Goal: Communication & Community: Answer question/provide support

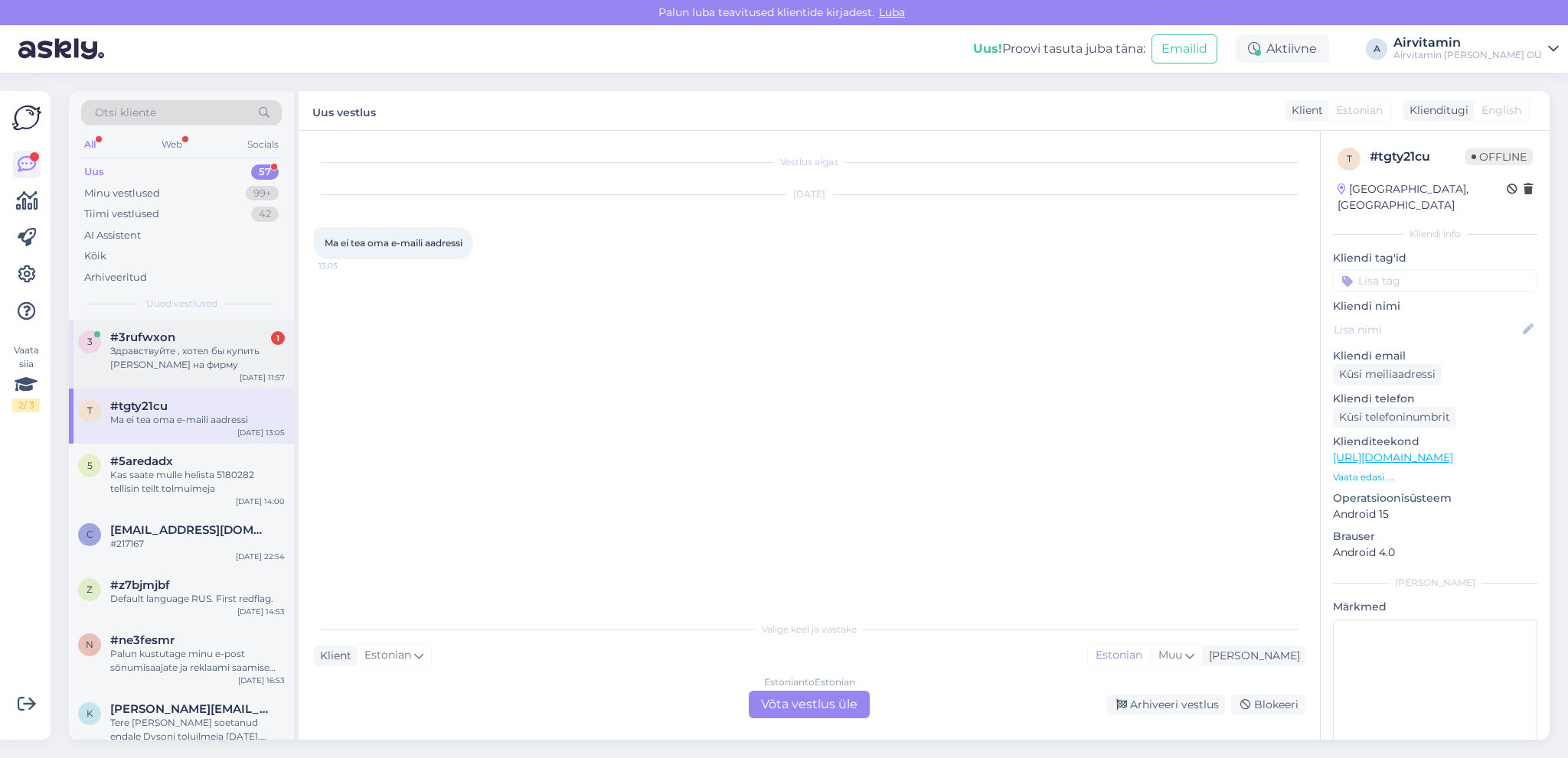
click at [199, 359] on div "Здравствуйте , хотел бы купить [PERSON_NAME] на фирму" at bounding box center [197, 358] width 174 height 28
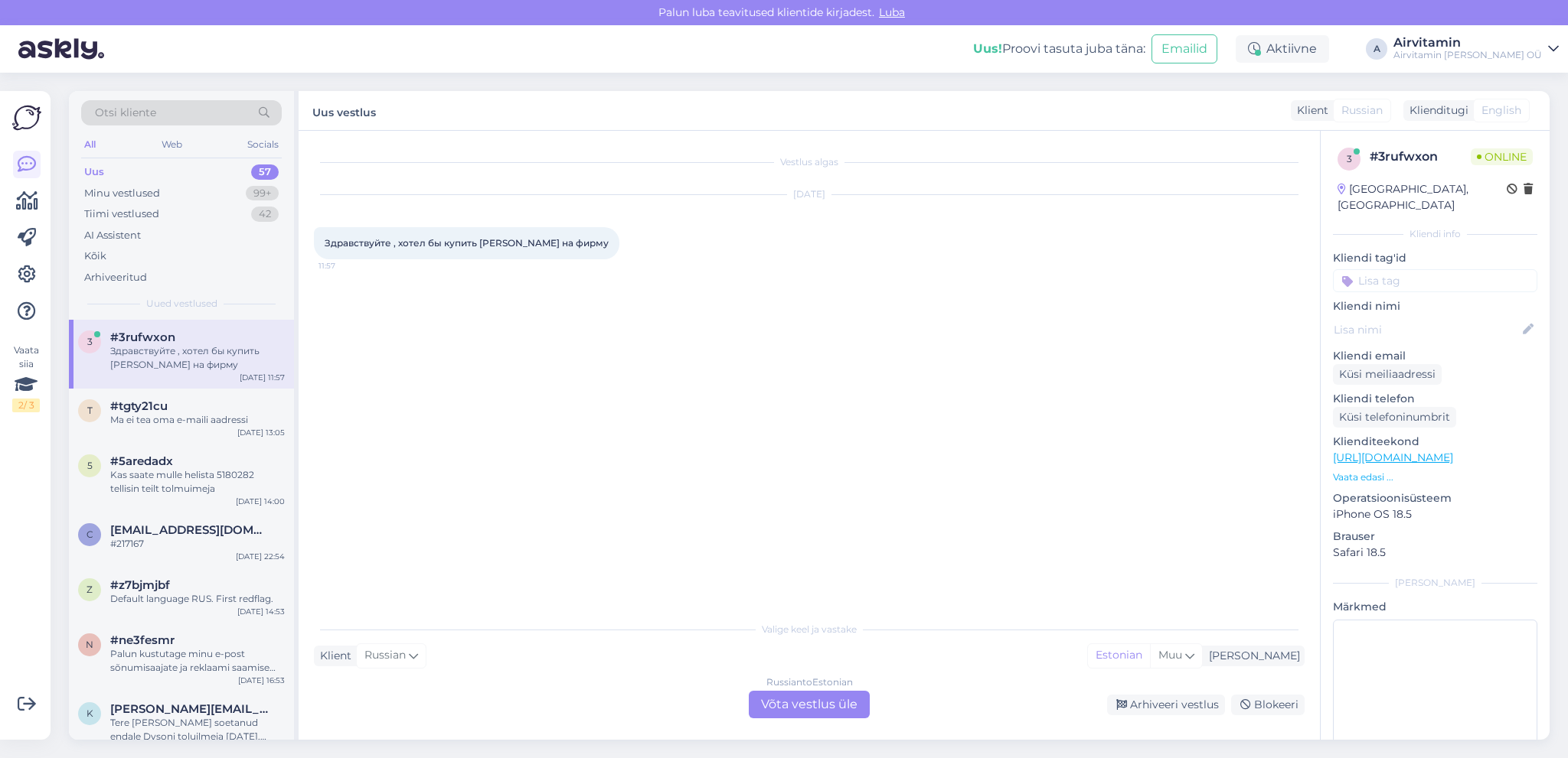
click at [798, 706] on div "Russian to Estonian Võta vestlus üle" at bounding box center [809, 705] width 121 height 28
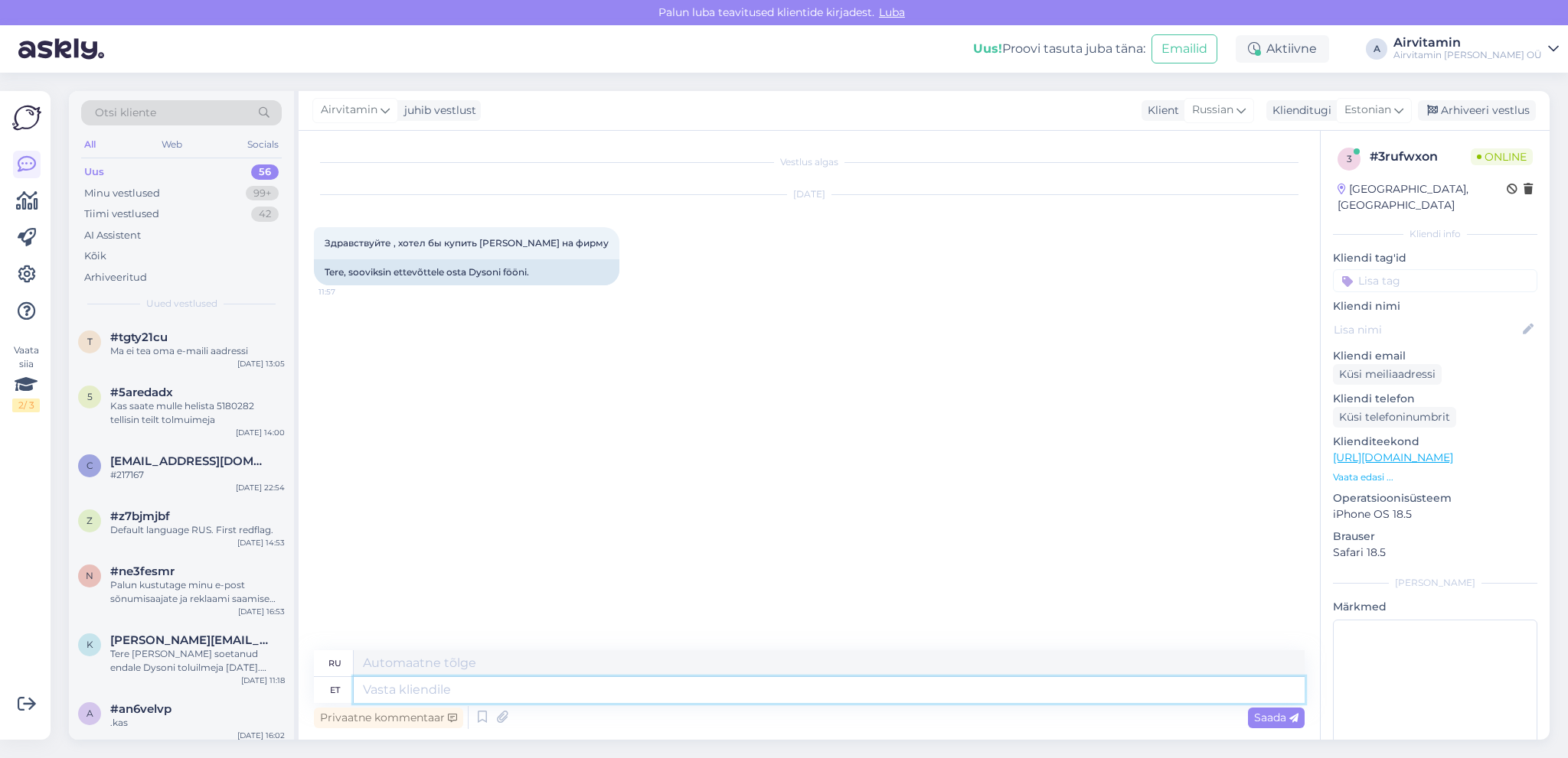
click at [398, 686] on textarea at bounding box center [828, 690] width 951 height 26
type textarea "Tere"
type textarea "Привет"
type textarea "Tere."
type textarea "Привет."
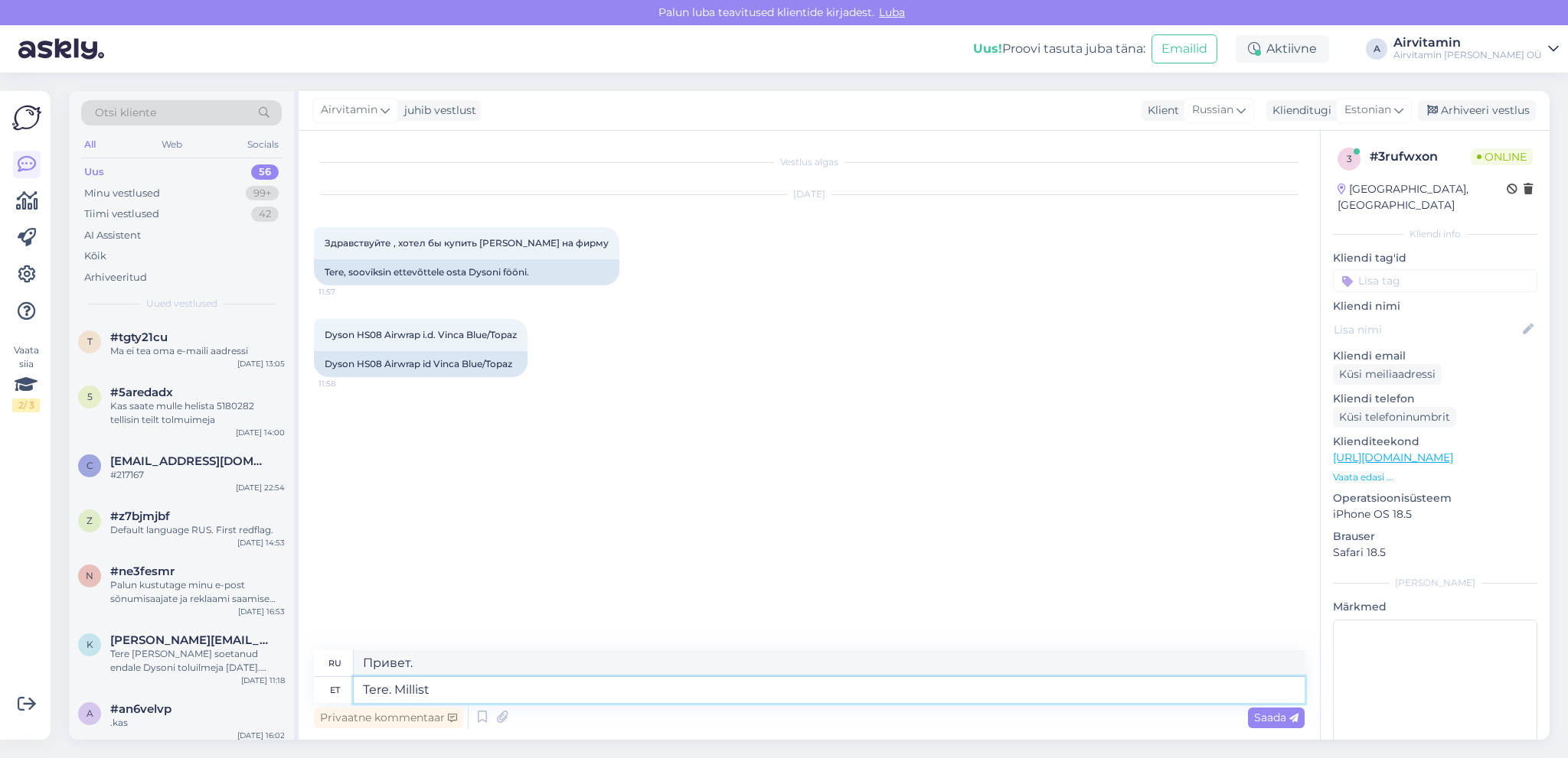
type textarea "Tere. Millist"
type textarea "Привет. Какой?"
type textarea "Tere."
type textarea "Привет."
type textarea "Tere. Saame"
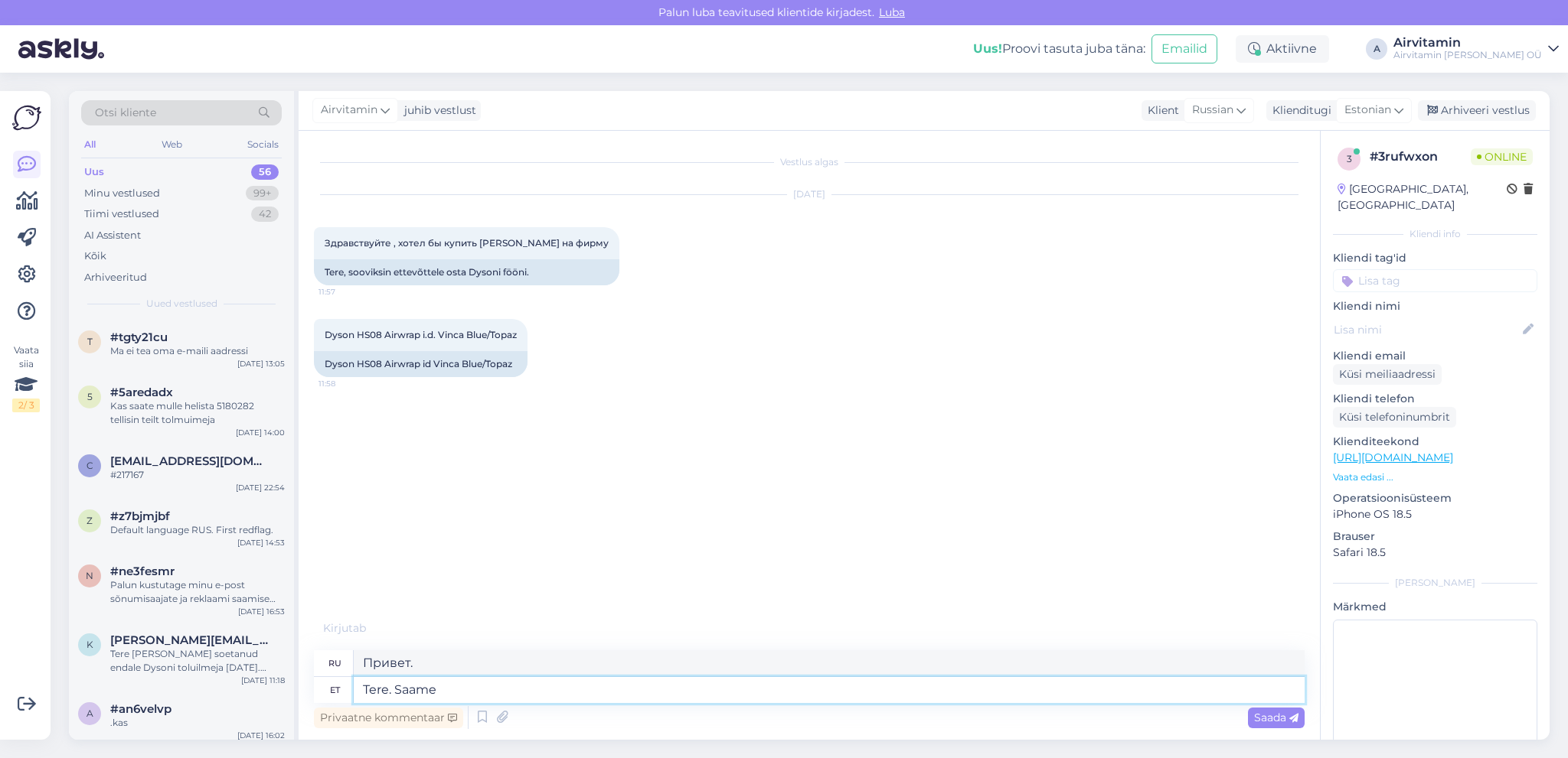
type textarea "Привет. Можем."
type textarea "Tere. Saame Teile"
type textarea "Здравствуйте. Мы можем вам помочь."
type textarea "Tere. Saame Teile arve"
type textarea "Здравствуйте. Мы вышлем вам счёт."
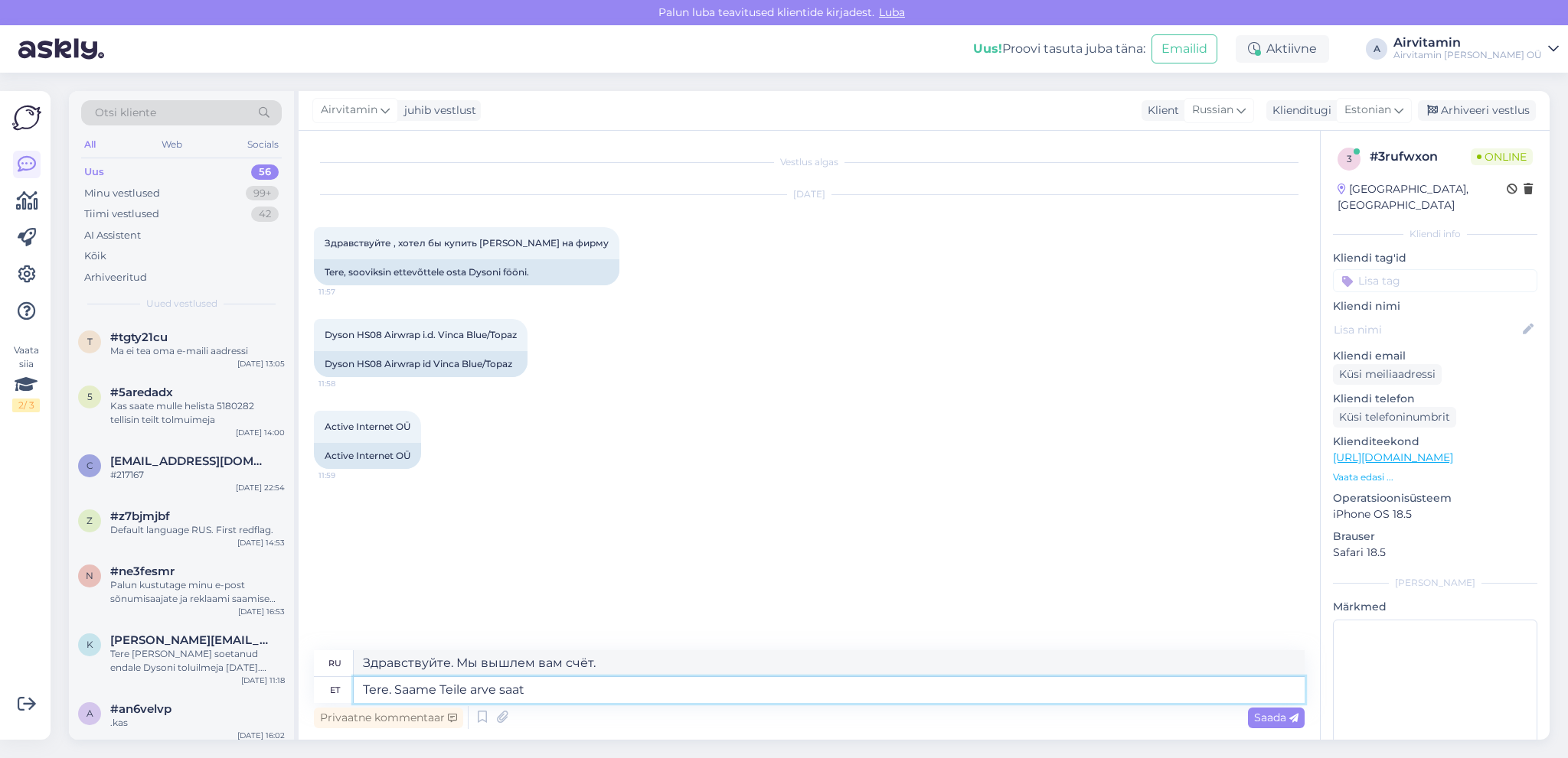
type textarea "Tere. Saame Teile arve saata"
type textarea "Здравствуйте. Мы можем выслать вам счёт."
type textarea "Tere. Saame Teile arve saata ja"
type textarea "Здравствуйте. Мы можем выслать вам счёт и"
type textarea "Tere. Saame Teile arve saata [PERSON_NAME]"
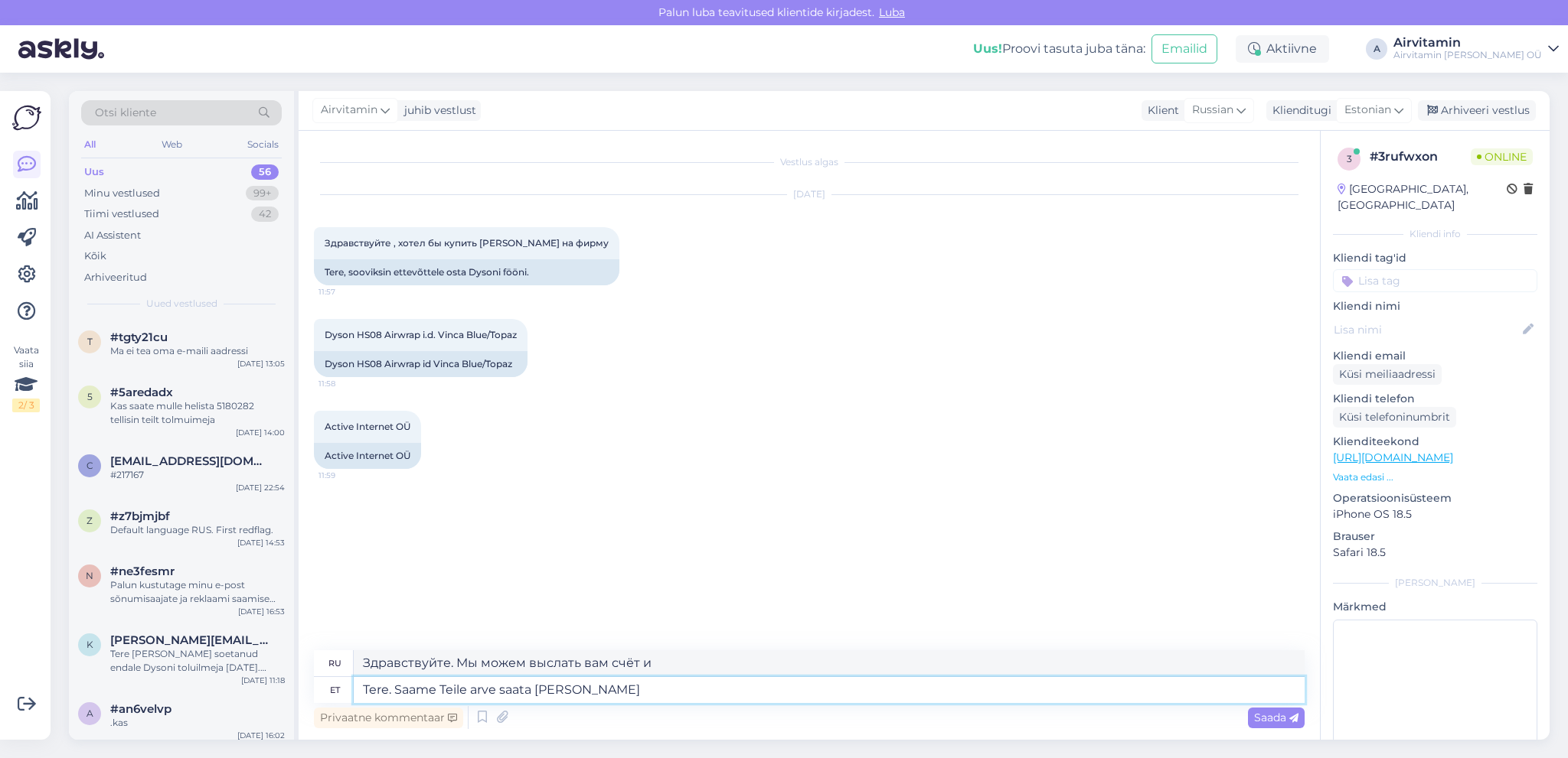
type textarea "Здравствуйте. Мы можем выслать вам счёт, а затем..."
type textarea "Tere. Saame Teile arve saata [PERSON_NAME] tasumist"
type textarea "Здравствуйте. Мы можем выслать вам счёт и после оплаты"
type textarea "Tere. Saame Teile arve saata [PERSON_NAME] tasumist saadam"
type textarea "Здравствуйте. Мы можем выслать вам счёт и получить его после оплаты."
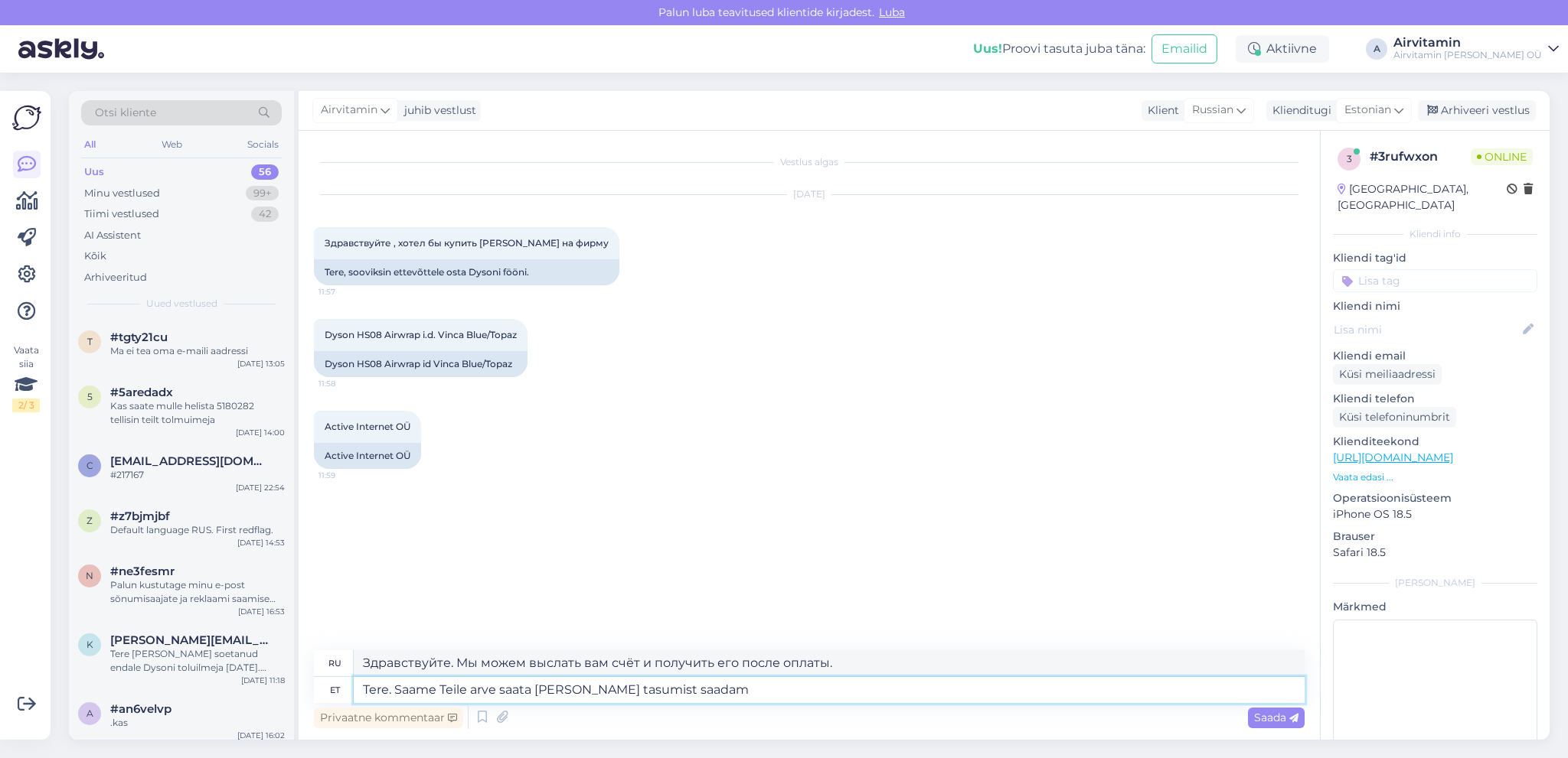
type textarea "Tere. Saame Teile arve saata [PERSON_NAME] tasumist saadame"
type textarea "Здравствуйте. Мы можем выслать вам счёт и после оплаты отправим его вам."
type textarea "Tere. Saame Teile arve saata [PERSON_NAME] tasumist saadame fööni"
type textarea "Здравствуйте. Мы можем выслать вам счёт, и после оплаты мы отправим вам фен."
type textarea "Tere. Saame Teile arve saata [PERSON_NAME] tasumist saadame"
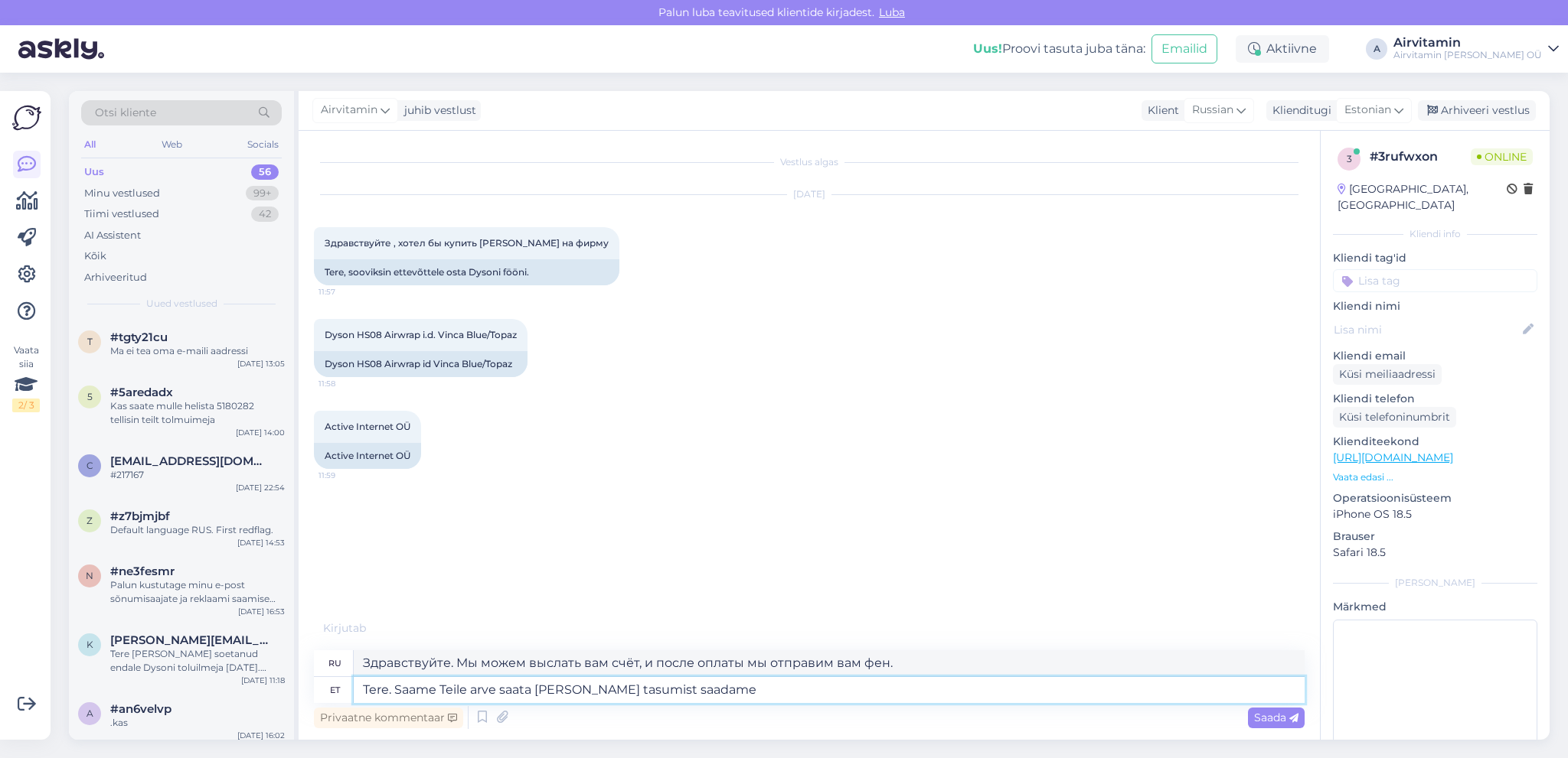
type textarea "Здравствуйте. Мы можем выслать вам счёт и после оплаты отправим его вам."
type textarea "Tere. Saame Teile arve saata [PERSON_NAME] tasumist saadame soovitud"
type textarea "Здравствуйте. Мы можем выслать вам счёт и после оплаты отправим вам желаемый то…"
type textarea "Tere. Saame Teile arve saata [PERSON_NAME] tasumist saadame"
type textarea "Здравствуйте. Мы можем выслать вам счёт и после оплаты отправим его вам."
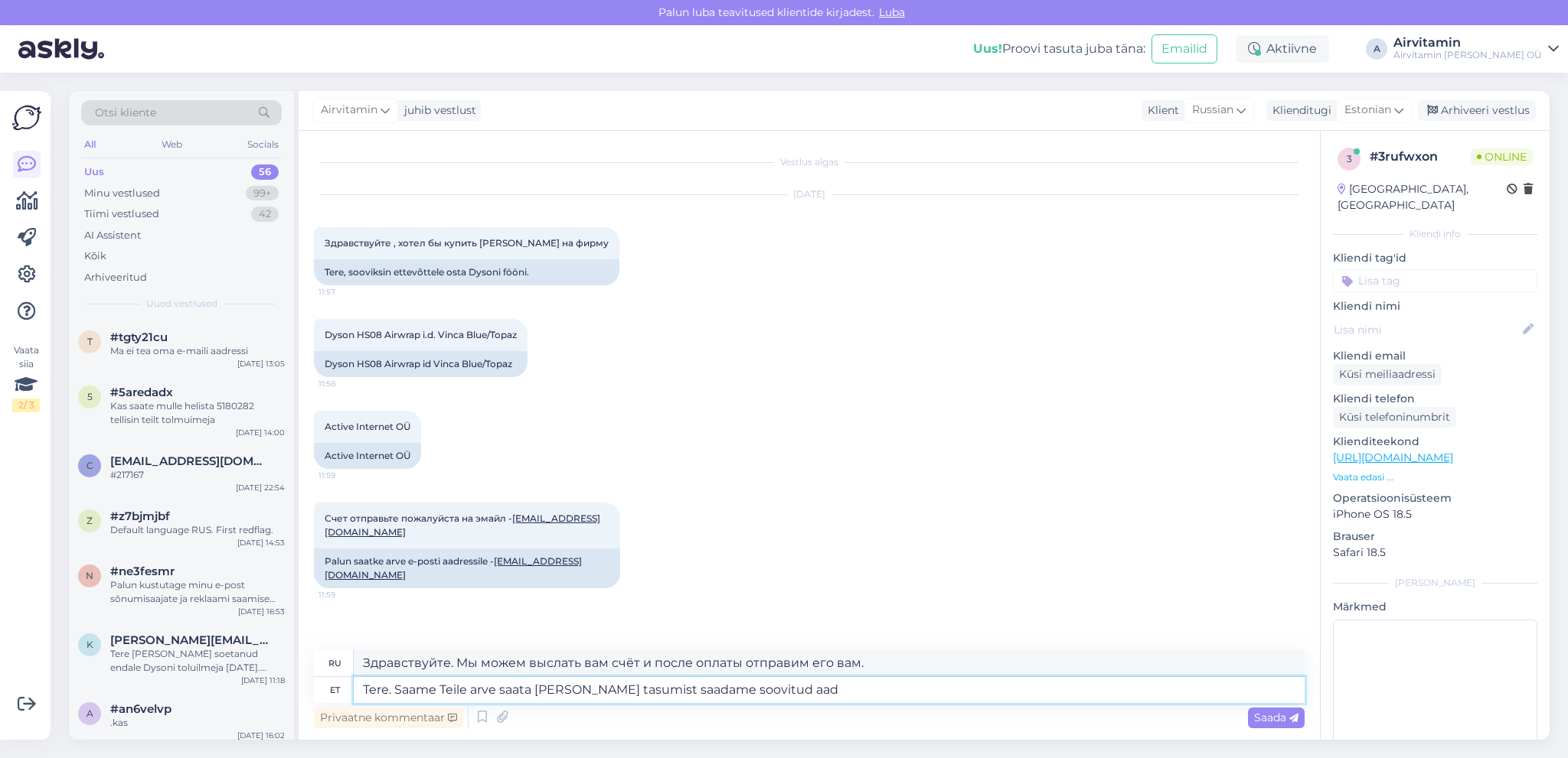
type textarea "Tere. Saame Teile arve saata [PERSON_NAME] tasumist saadame soovitud aadr"
type textarea "Здравствуйте. Мы можем выслать вам счёт и после оплаты отправим вам желаемый то…"
type textarea "Tere. Saame Teile arve saata [PERSON_NAME] tasumist saadame soovitud aadressile"
type textarea "Здравствуйте. Мы можем выставить вам счёт и после оплаты отправим его по указан…"
type textarea "Tere. Saame Teile arve saata [PERSON_NAME] tasumist saadame soovitud aadressile/"
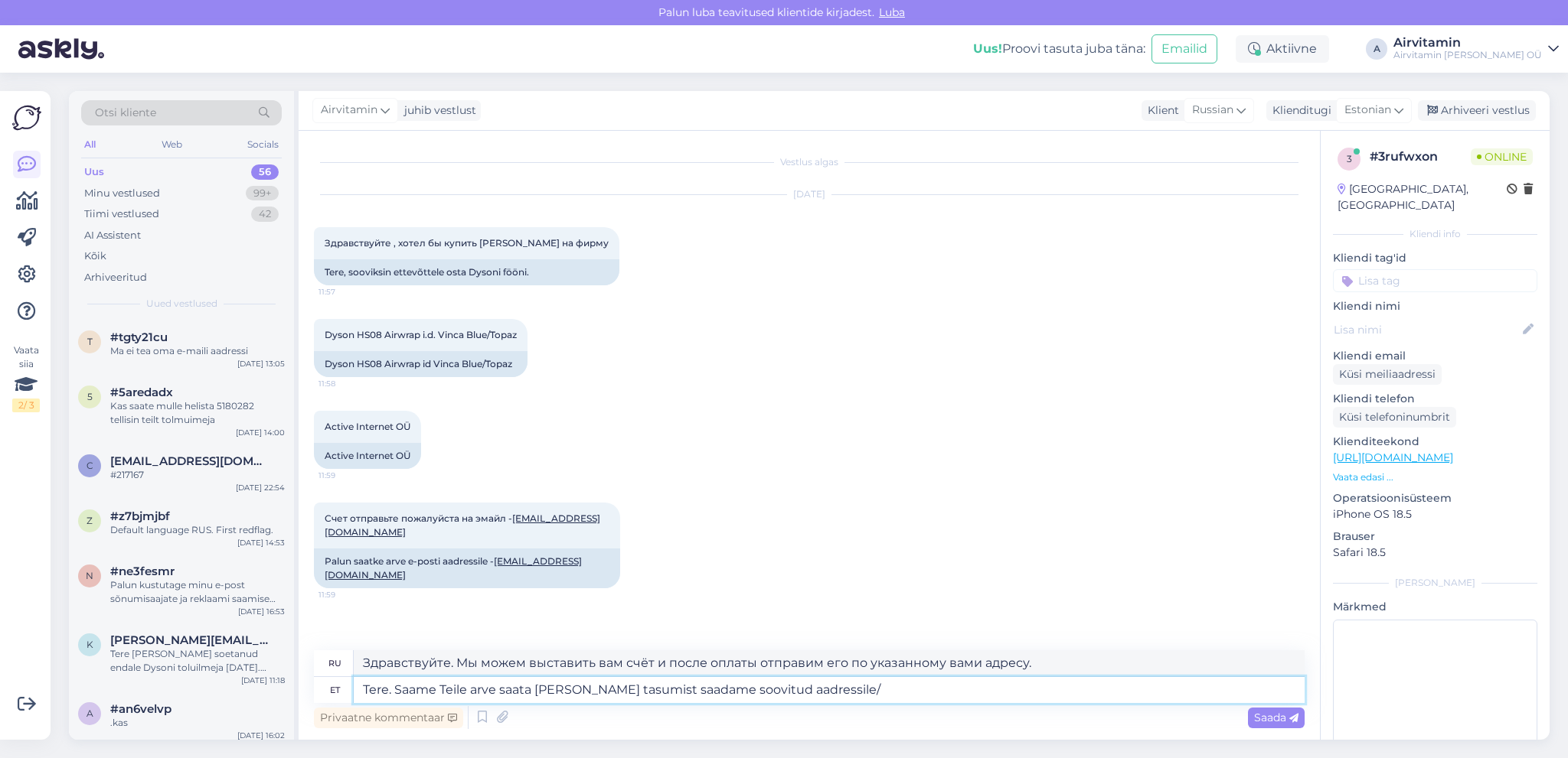
type textarea "Здравствуйте. Мы можем выставить вам счёт и после оплаты отправим его на указан…"
type textarea "Tere. Saame Teile arve saata [PERSON_NAME] tasumist saadame soovitud aadressile…"
type textarea "Здравствуйте. Мы можем выслать вам счёт, и после оплаты отправим его по указанн…"
type textarea "Tere. Saame Teile arve saata [PERSON_NAME] tasumist saadame soovitud aadressile…"
type textarea "Здравствуйте. Мы можем выслать вам счёт, и после оплаты мы отправим его по указ…"
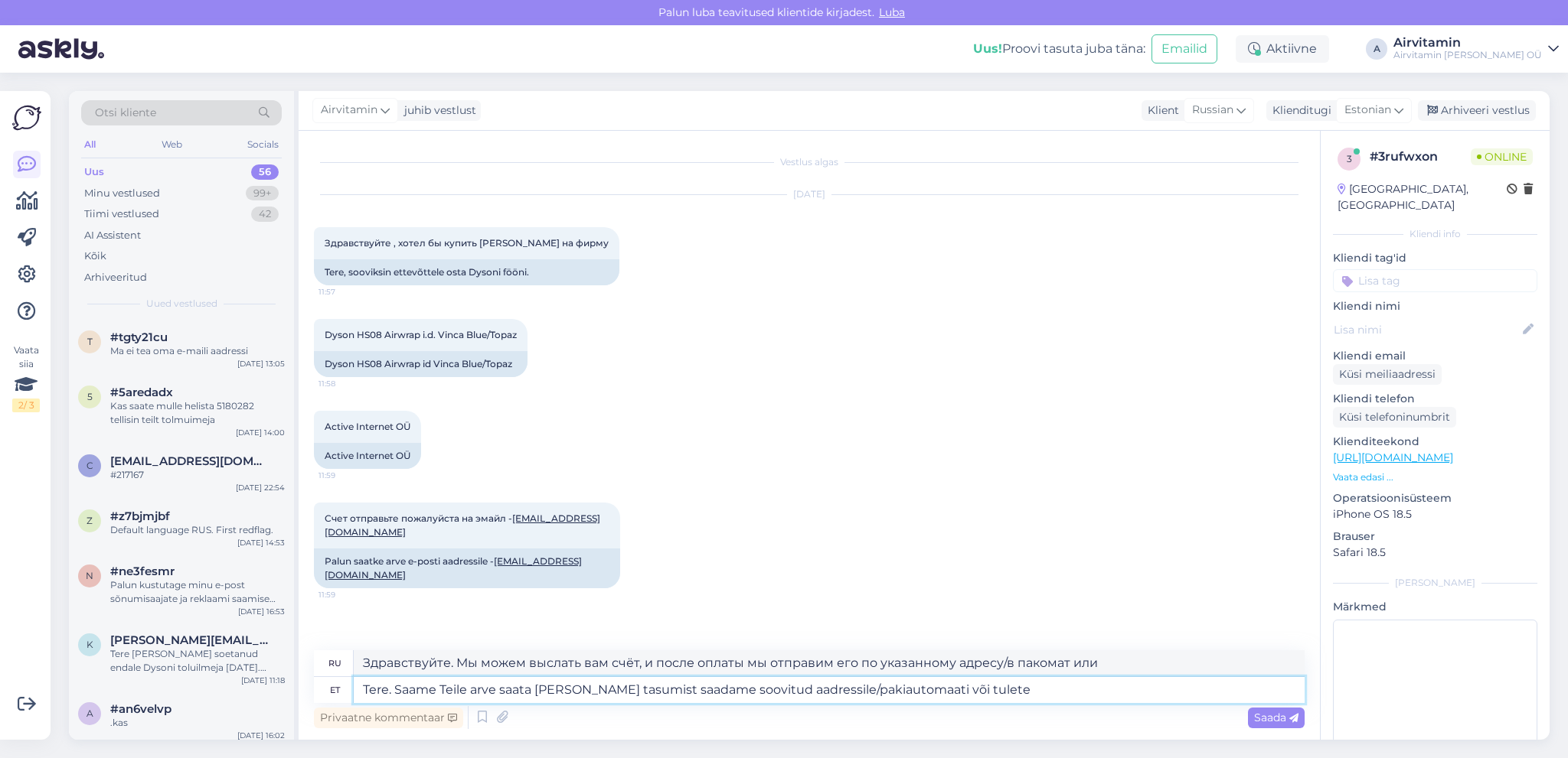
type textarea "Tere. Saame Teile arve saata [PERSON_NAME] tasumist saadame soovitud aadressile…"
type textarea "Здравствуйте. Мы можем выслать вам счёт, и после оплаты мы отправим его по указ…"
type textarea "Tere. Saame Teile arve saata [PERSON_NAME] tasumist saadame soovitud aadressile…"
type textarea "Здравствуйте. Мы можем выслать вам счёт, и после оплаты мы отправим его по указ…"
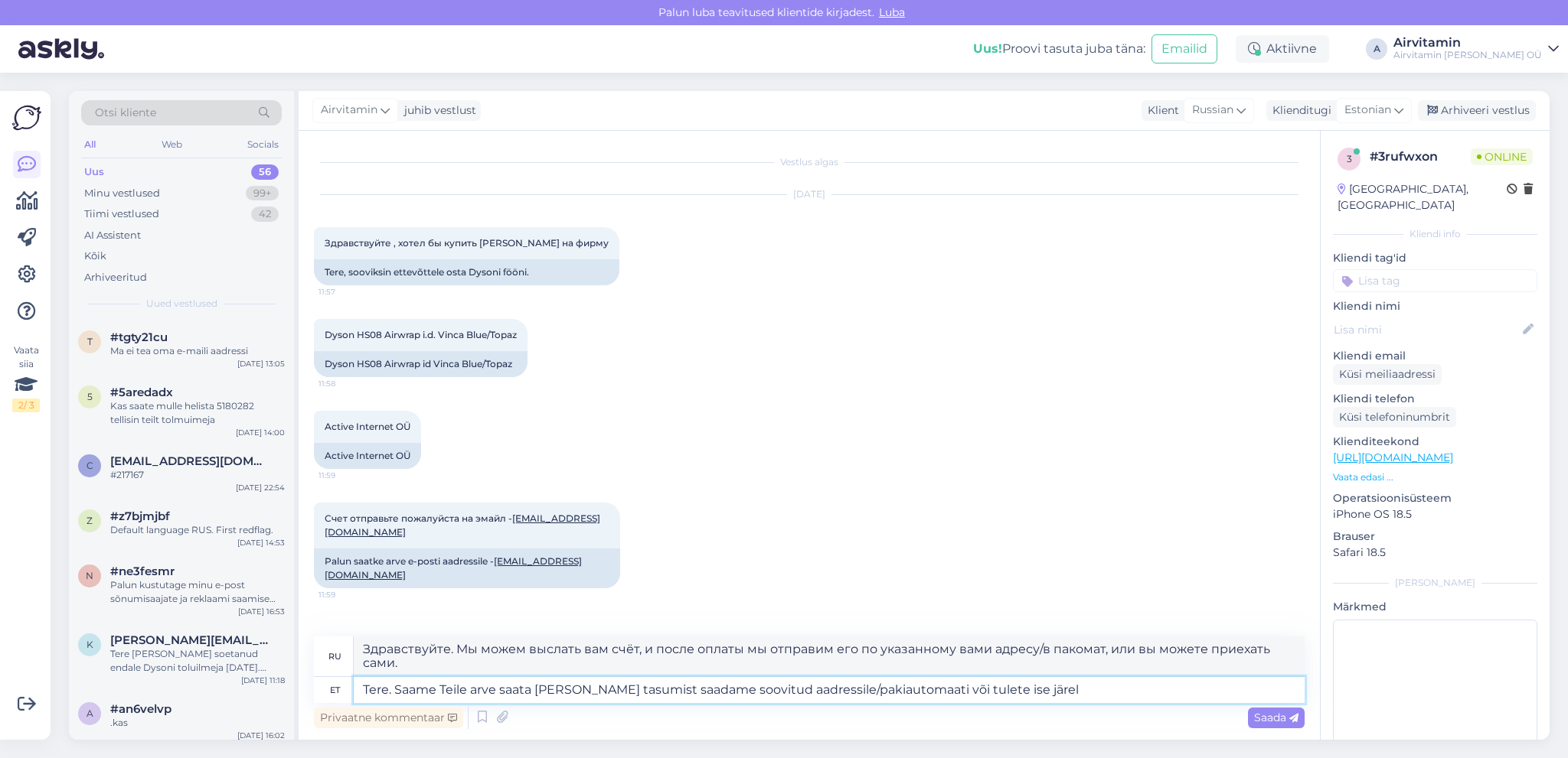
type textarea "Tere. Saame Teile arve saata [PERSON_NAME] tasumist saadame soovitud aadressile…"
type textarea "Здравствуйте. Мы можем выслать вам счёт, и после оплаты мы отправим его по указ…"
drag, startPoint x: 1034, startPoint y: 690, endPoint x: 397, endPoint y: 694, distance: 637.0
click at [397, 694] on textarea "Tere. Saame Teile arve saata [PERSON_NAME] tasumist saadame soovitud aadressile…" at bounding box center [828, 690] width 951 height 26
type textarea "Tere."
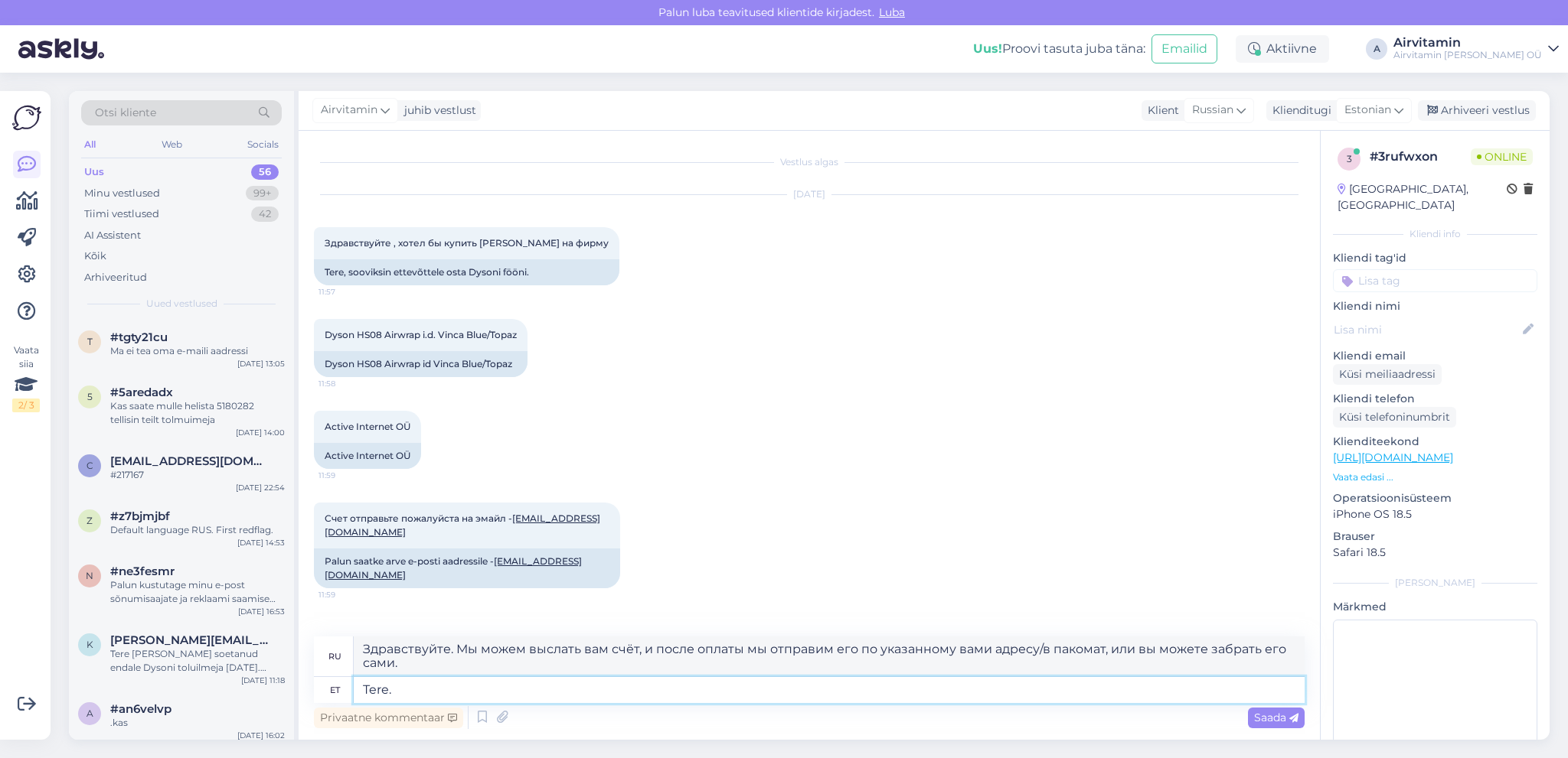
type textarea "Привет."
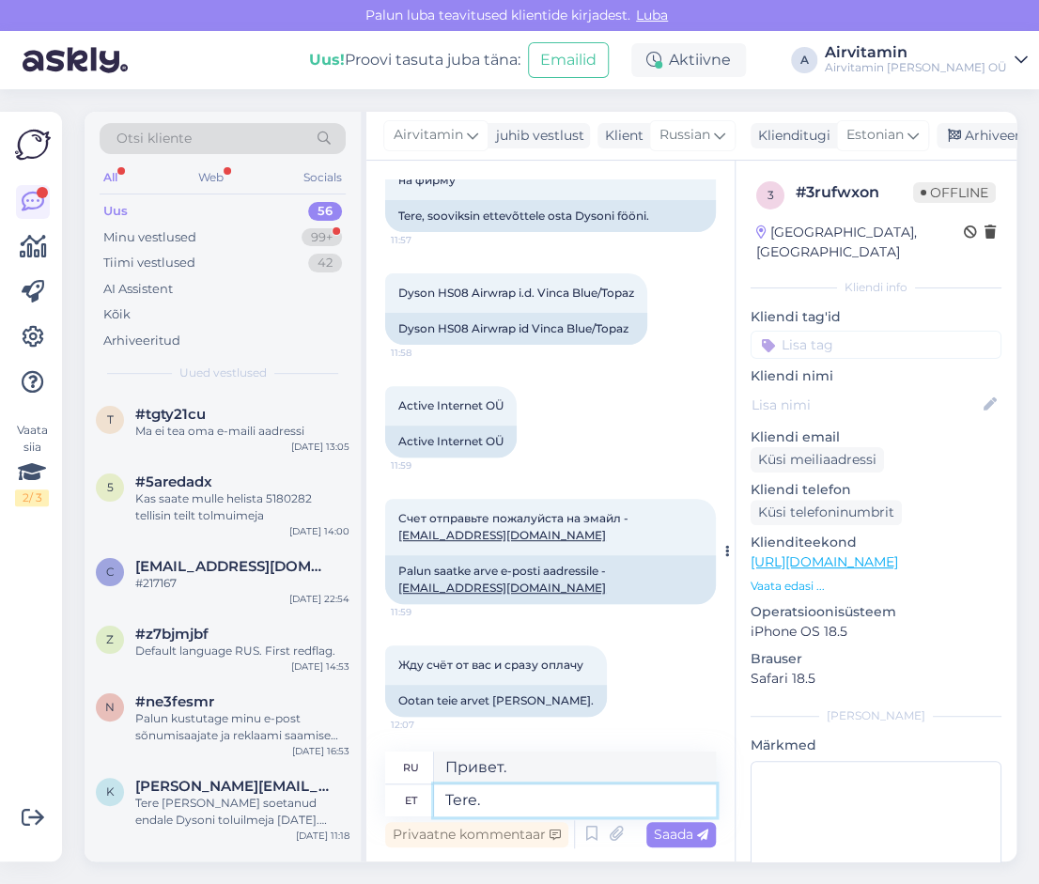
scroll to position [137, 0]
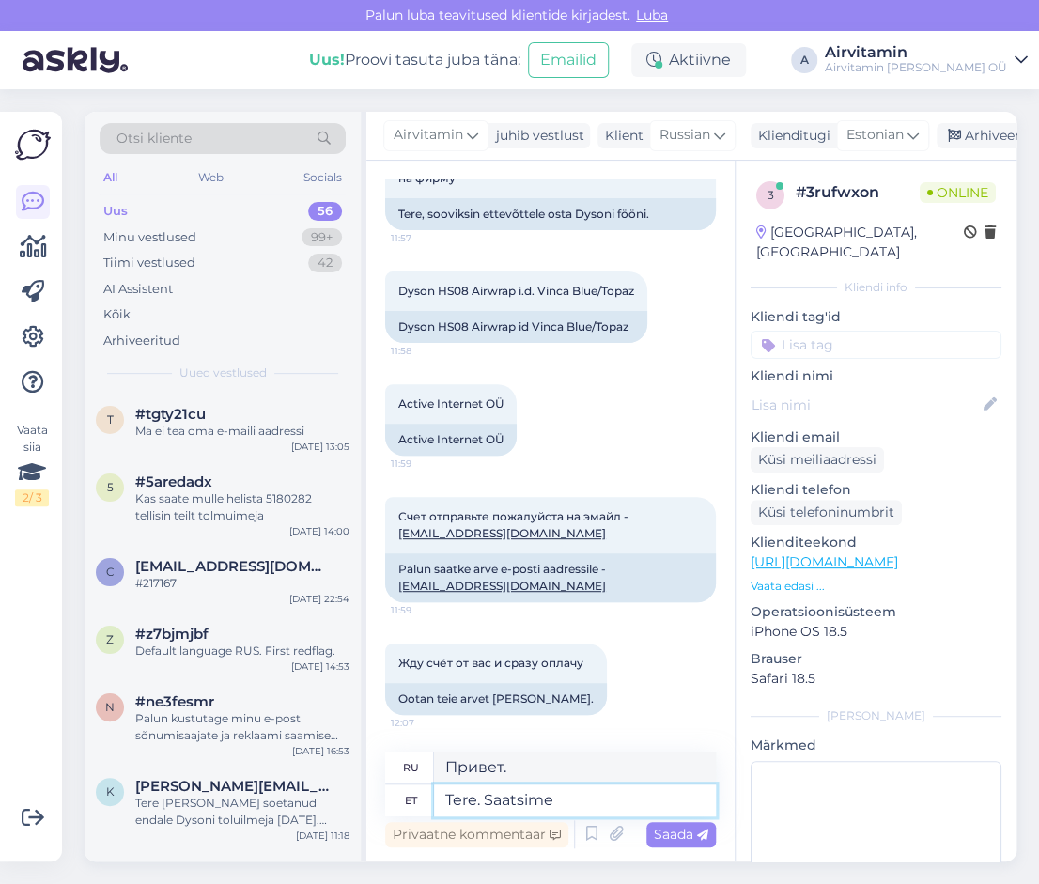
type textarea "Tere. Saatsime"
type textarea "Здравствуйте. Мы отправили."
type textarea "Tere. Saatsime arve"
type textarea "Здравствуйте. Мы отправили счёт."
type textarea "Tere. Saatsime arve me"
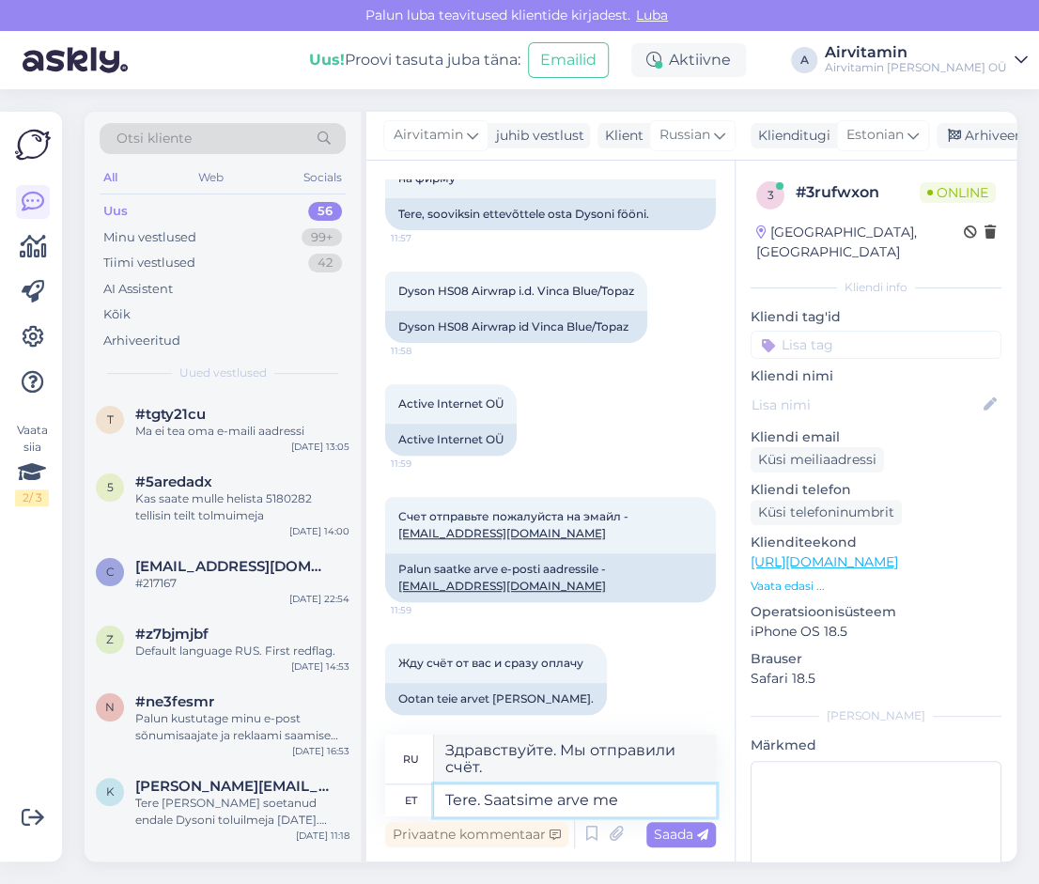
type textarea "Здравствуйте. Мы отправили счёт"
type textarea "Tere. Saatsime arve meilile"
type textarea "Здравствуйте. Мы отправили счёт на вашу электронную почту."
type textarea "Tere. Saatsime arve meilile."
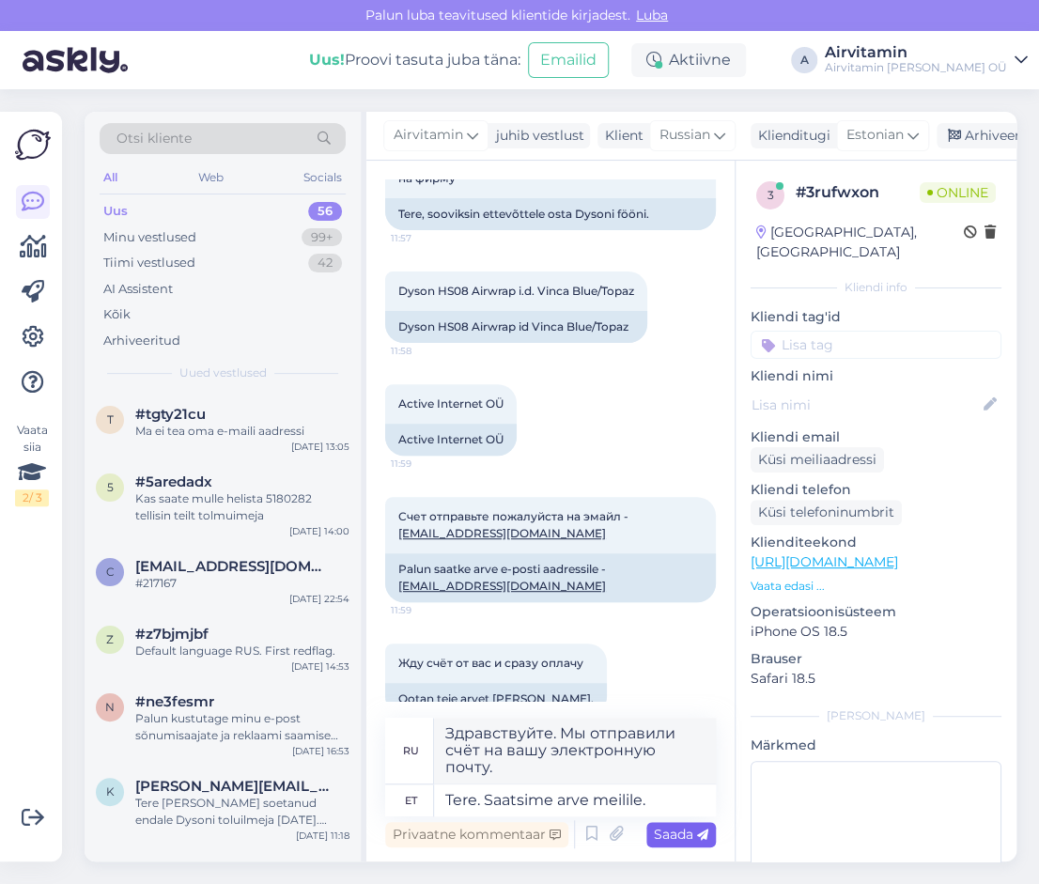
click at [686, 833] on span "Saada" at bounding box center [681, 834] width 55 height 17
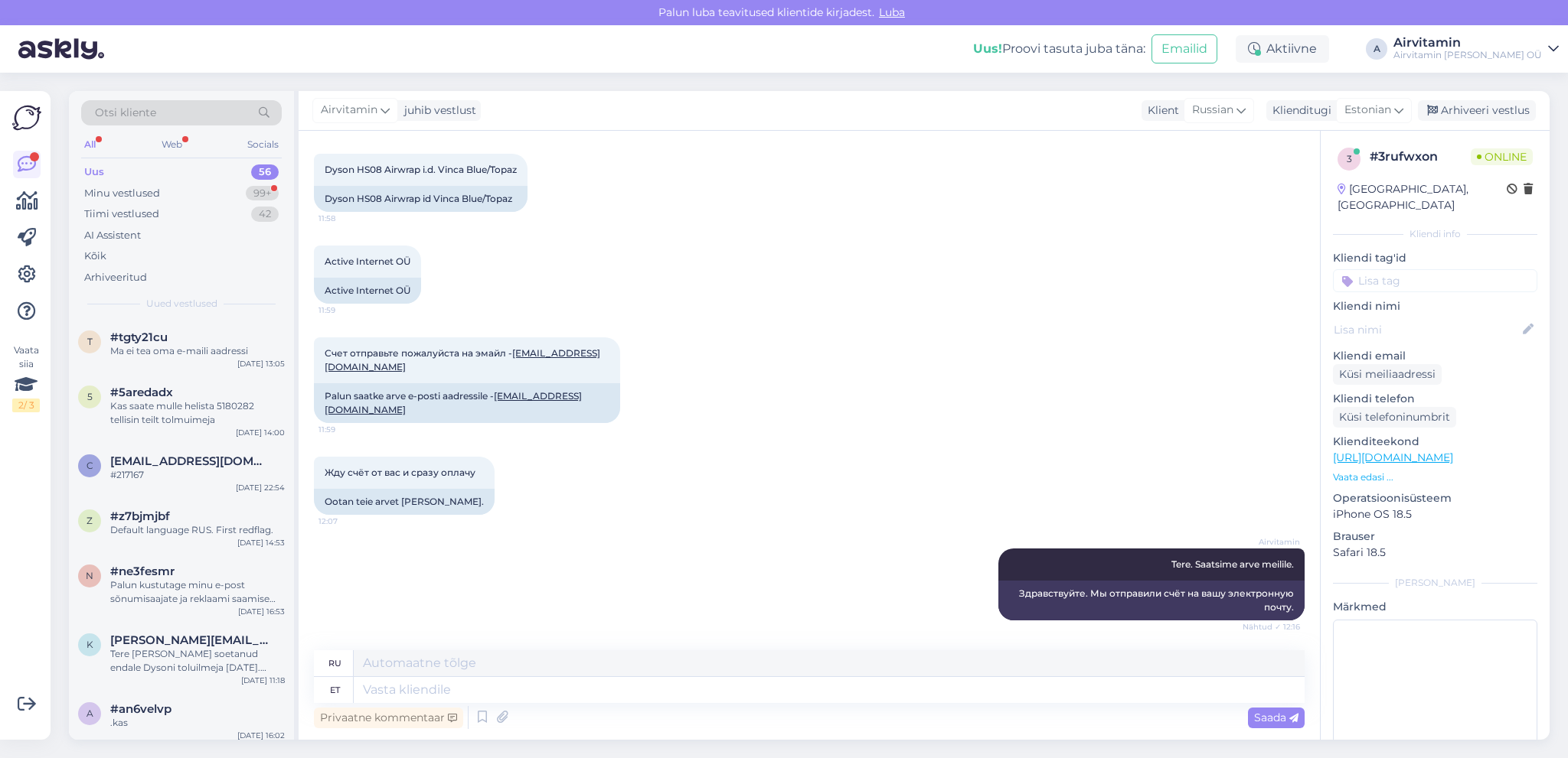
scroll to position [257, 0]
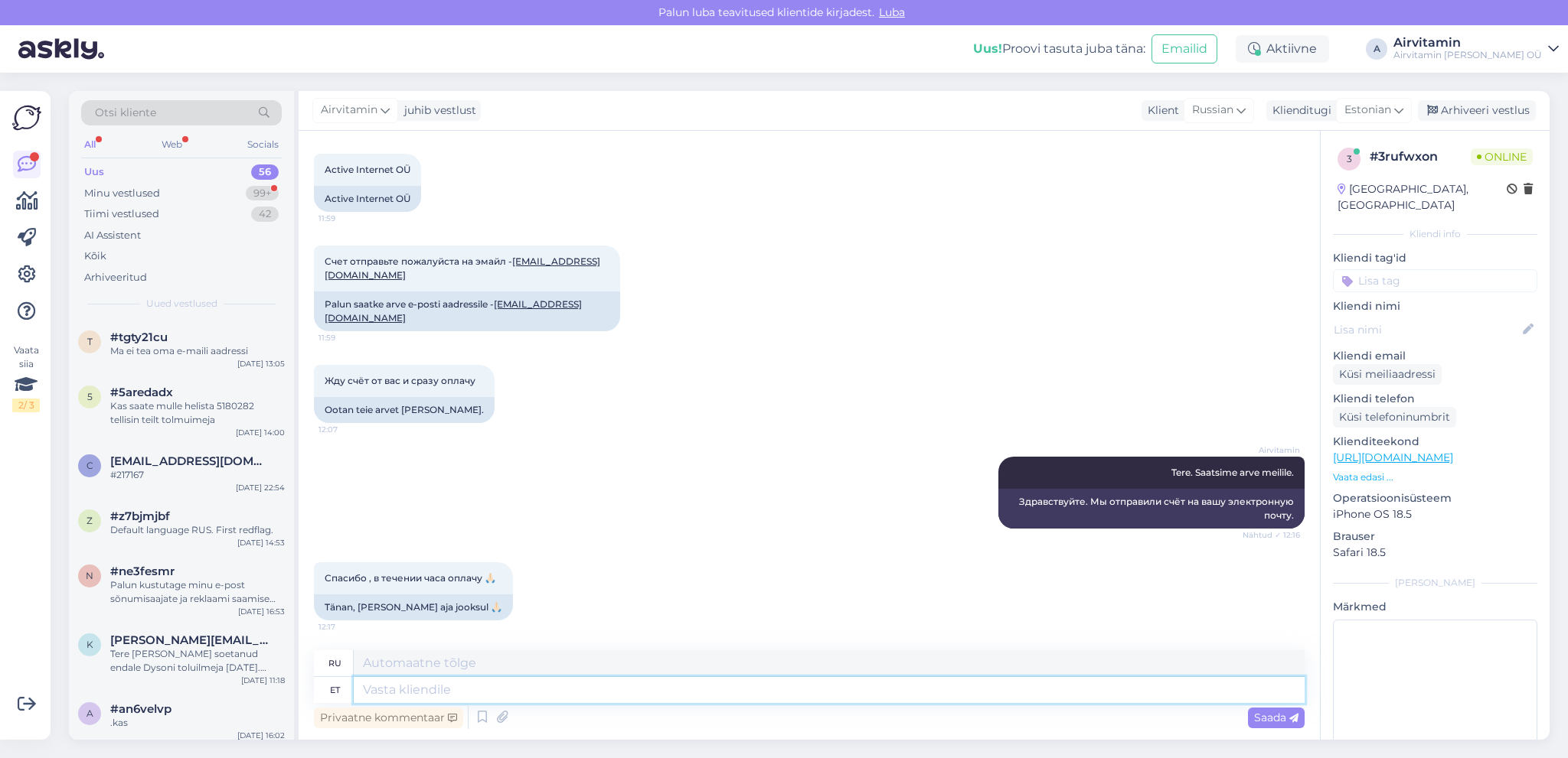
click at [363, 692] on textarea at bounding box center [828, 690] width 951 height 26
type textarea "Tänam"
type textarea "Спасибо"
type textarea "Täname!"
type textarea "Спасибо!"
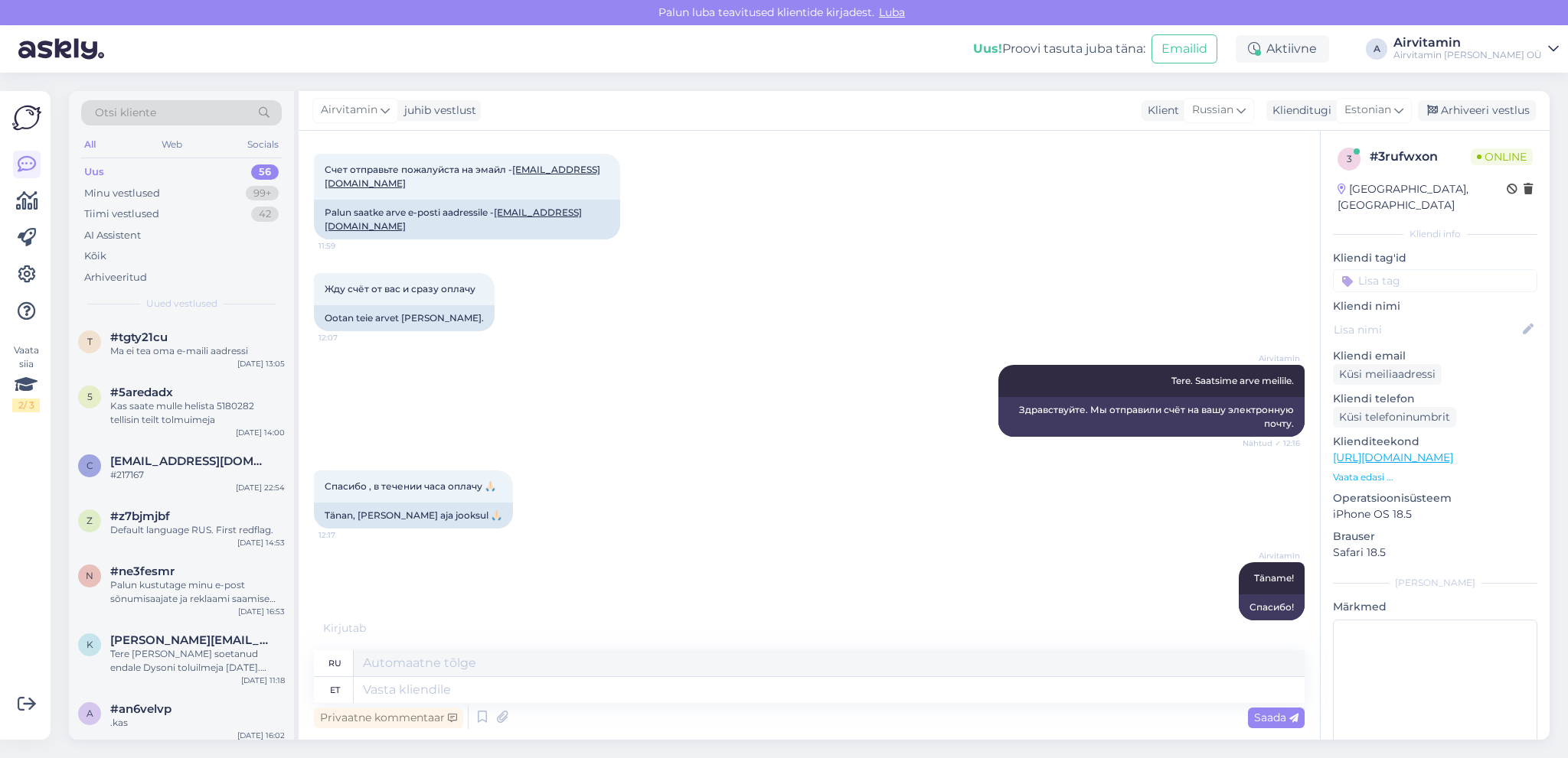
scroll to position [440, 0]
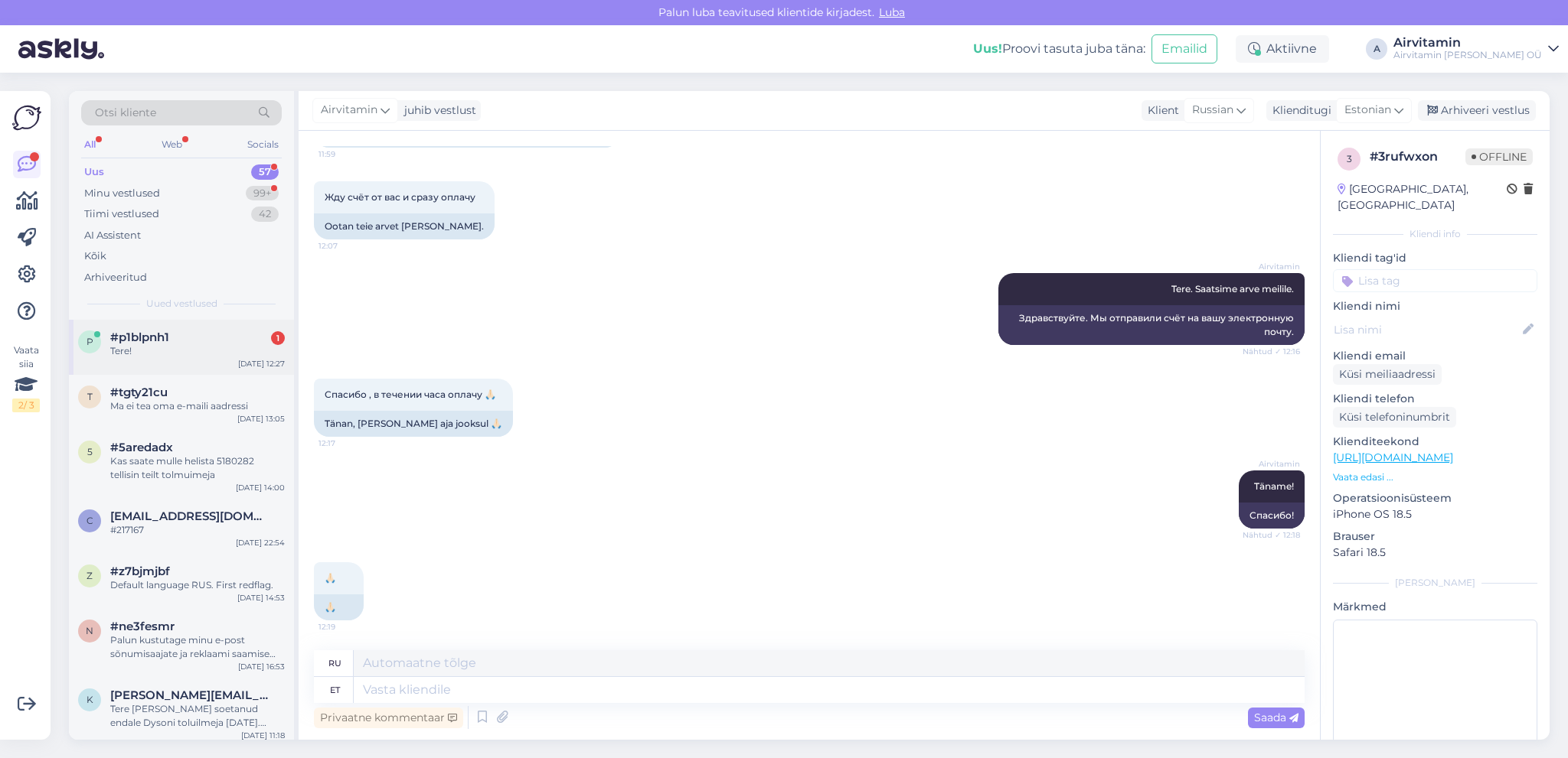
click at [158, 342] on span "#p1blpnh1" at bounding box center [139, 337] width 59 height 14
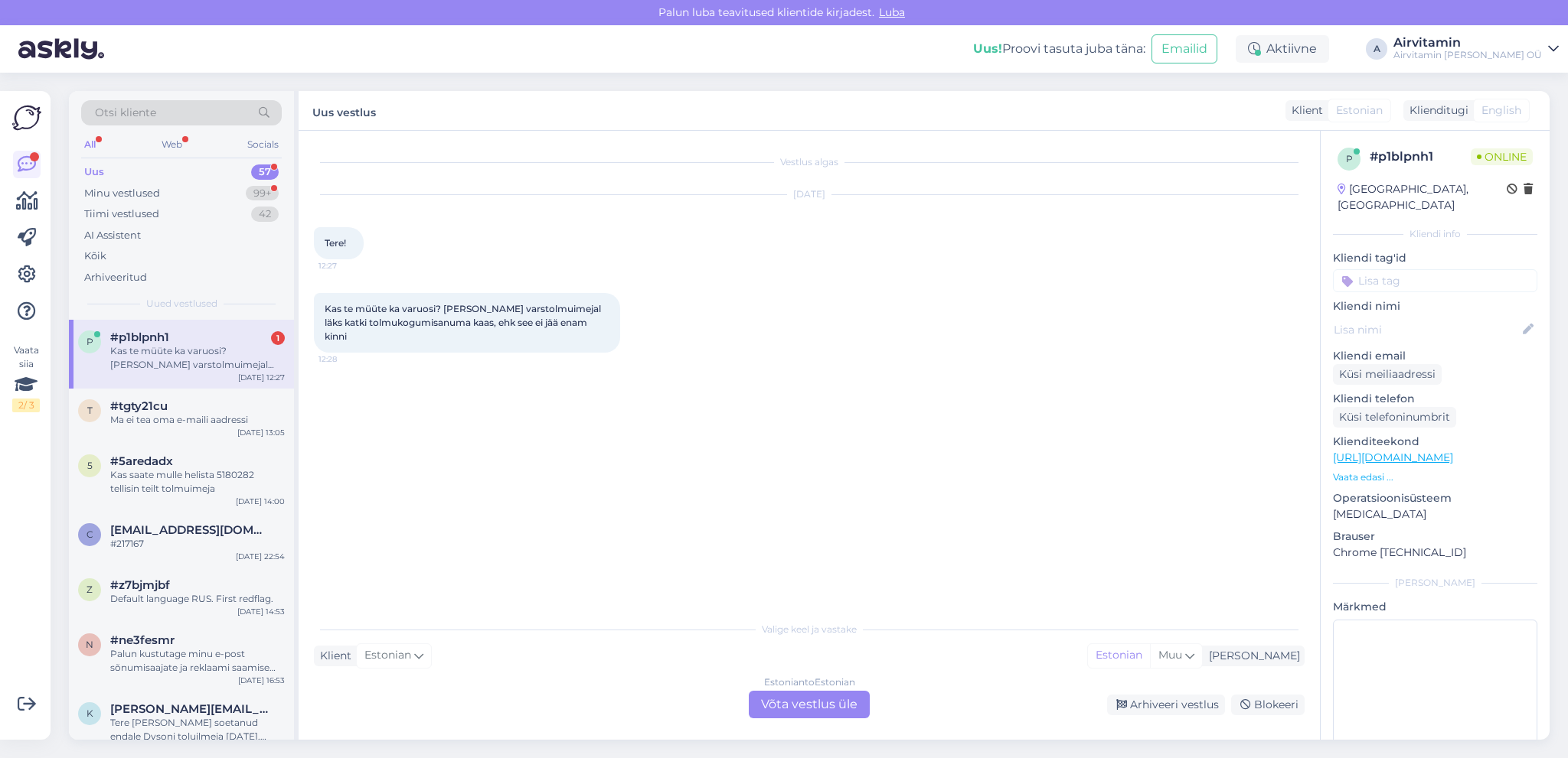
click at [203, 354] on div "Kas te müüte ka varuosi? [PERSON_NAME] varstolmuimejal läks katki tolmukogumisa…" at bounding box center [197, 358] width 174 height 28
click at [816, 704] on div "Estonian to Estonian Võta vestlus üle" at bounding box center [809, 705] width 121 height 28
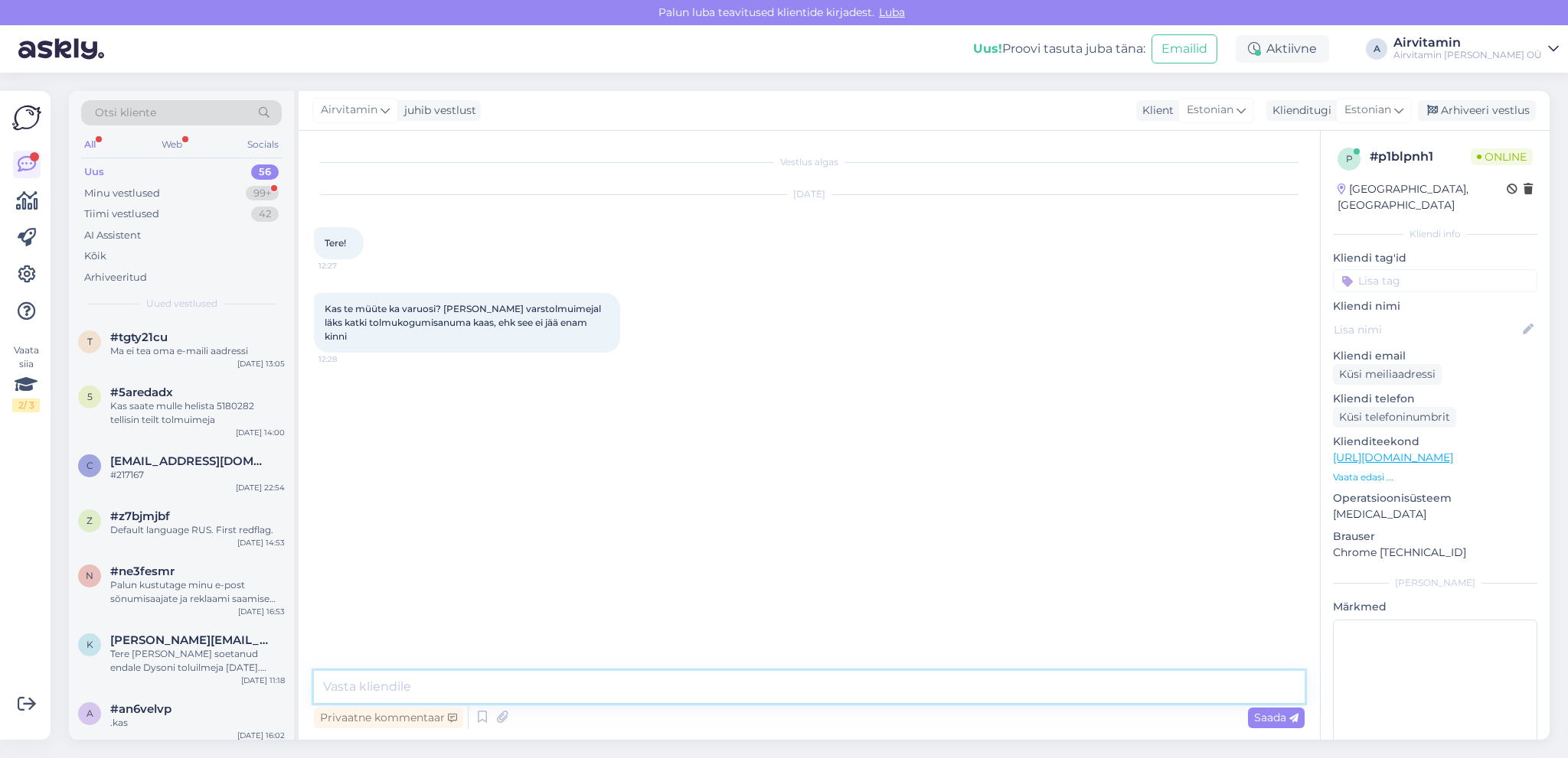
drag, startPoint x: 372, startPoint y: 692, endPoint x: 609, endPoint y: 703, distance: 237.3
click at [372, 692] on textarea at bounding box center [809, 686] width 990 height 32
click at [354, 681] on textarea "Tere. Milline mudel Teil on?" at bounding box center [809, 686] width 990 height 32
click at [567, 685] on textarea "Tere. Müüme eraldi tolmunõusid. Milline mudel Teil on?" at bounding box center [809, 686] width 990 height 32
type textarea "Tere. Müüme eraldi tolmunõusid. Mis mudel Teil on?"
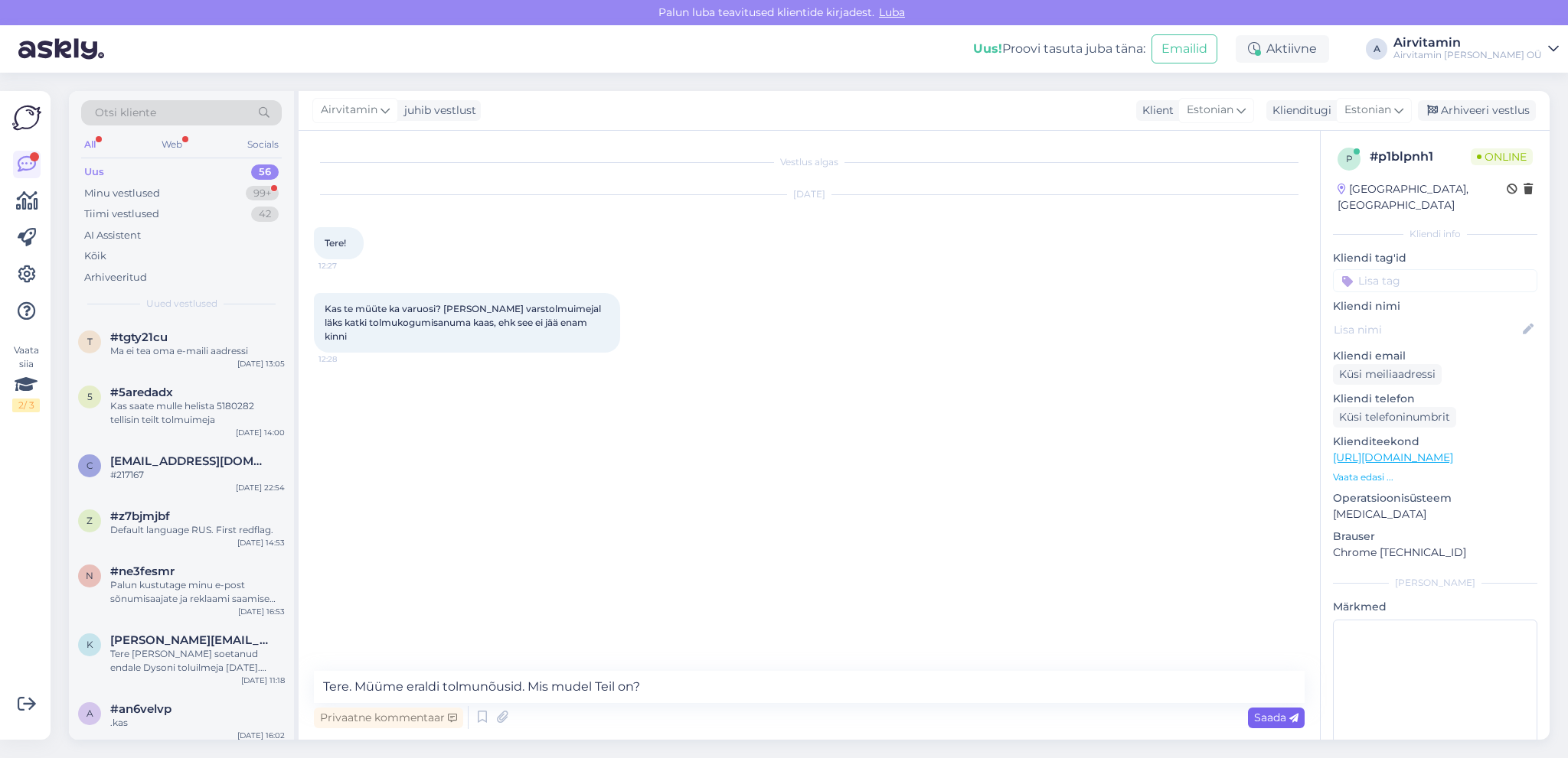
click at [1269, 719] on span "Saada" at bounding box center [1276, 717] width 45 height 14
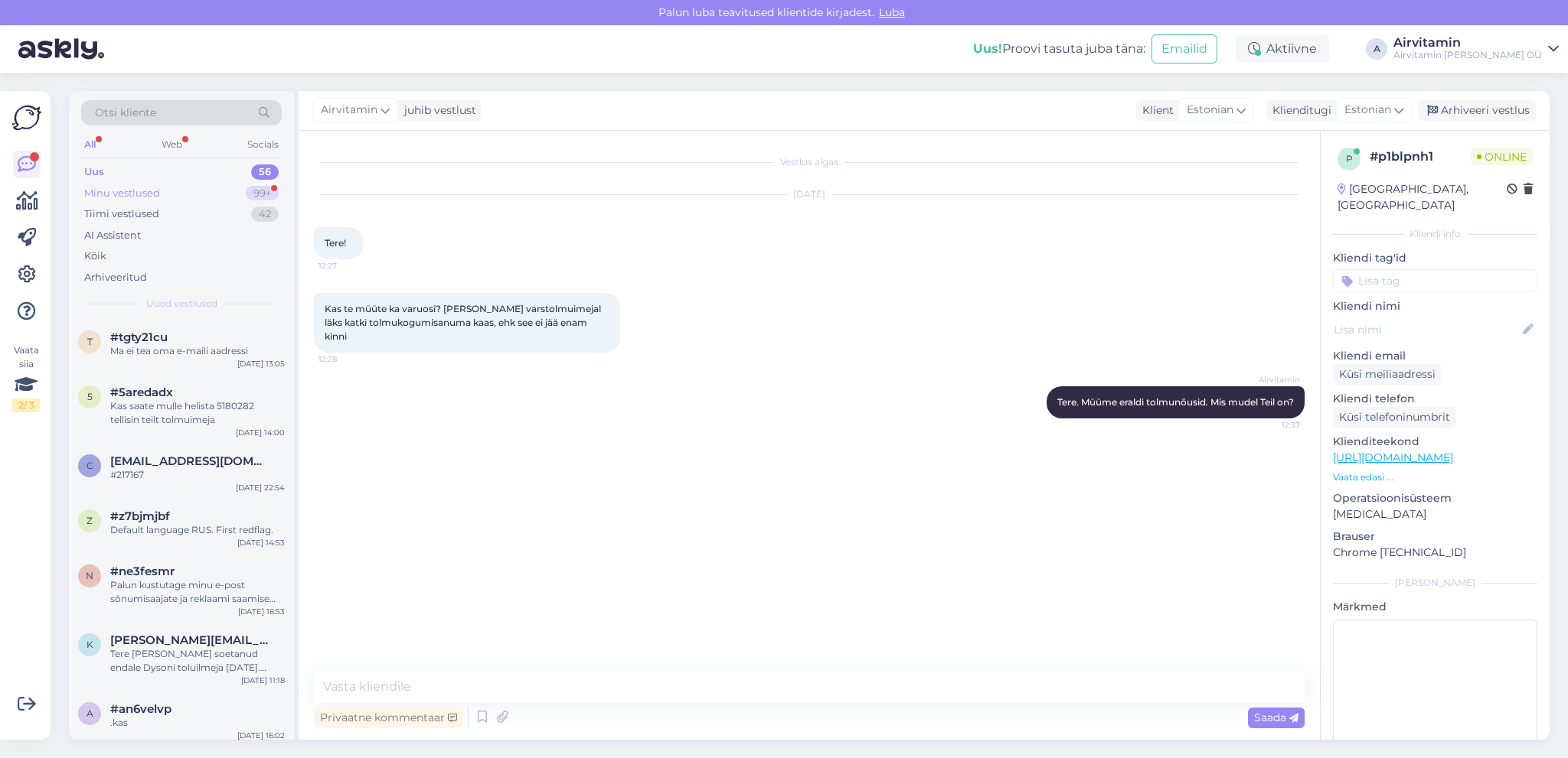
click at [146, 192] on div "Minu vestlused" at bounding box center [121, 193] width 76 height 15
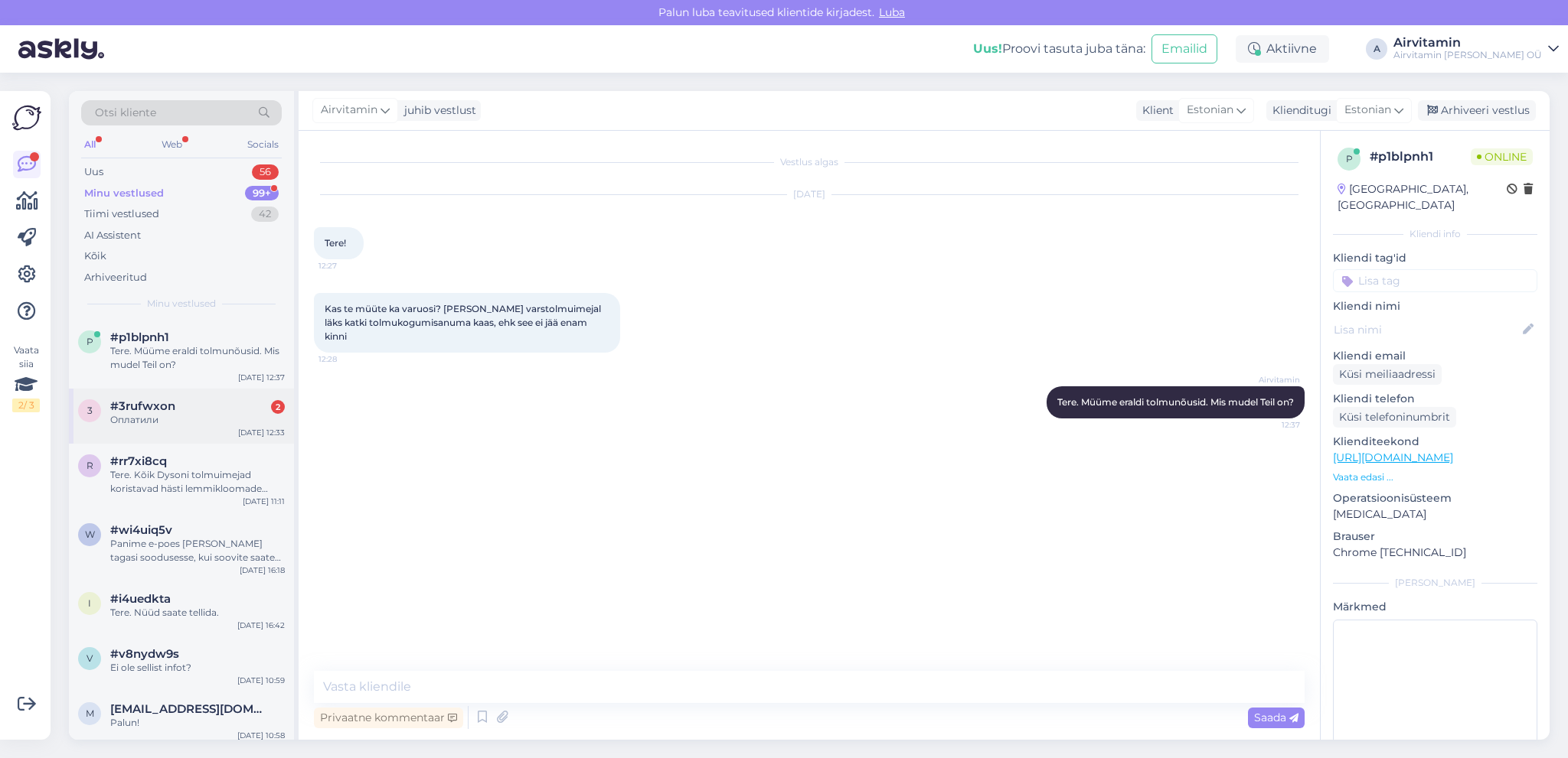
click at [160, 412] on span "#3rufwxon" at bounding box center [143, 406] width 65 height 14
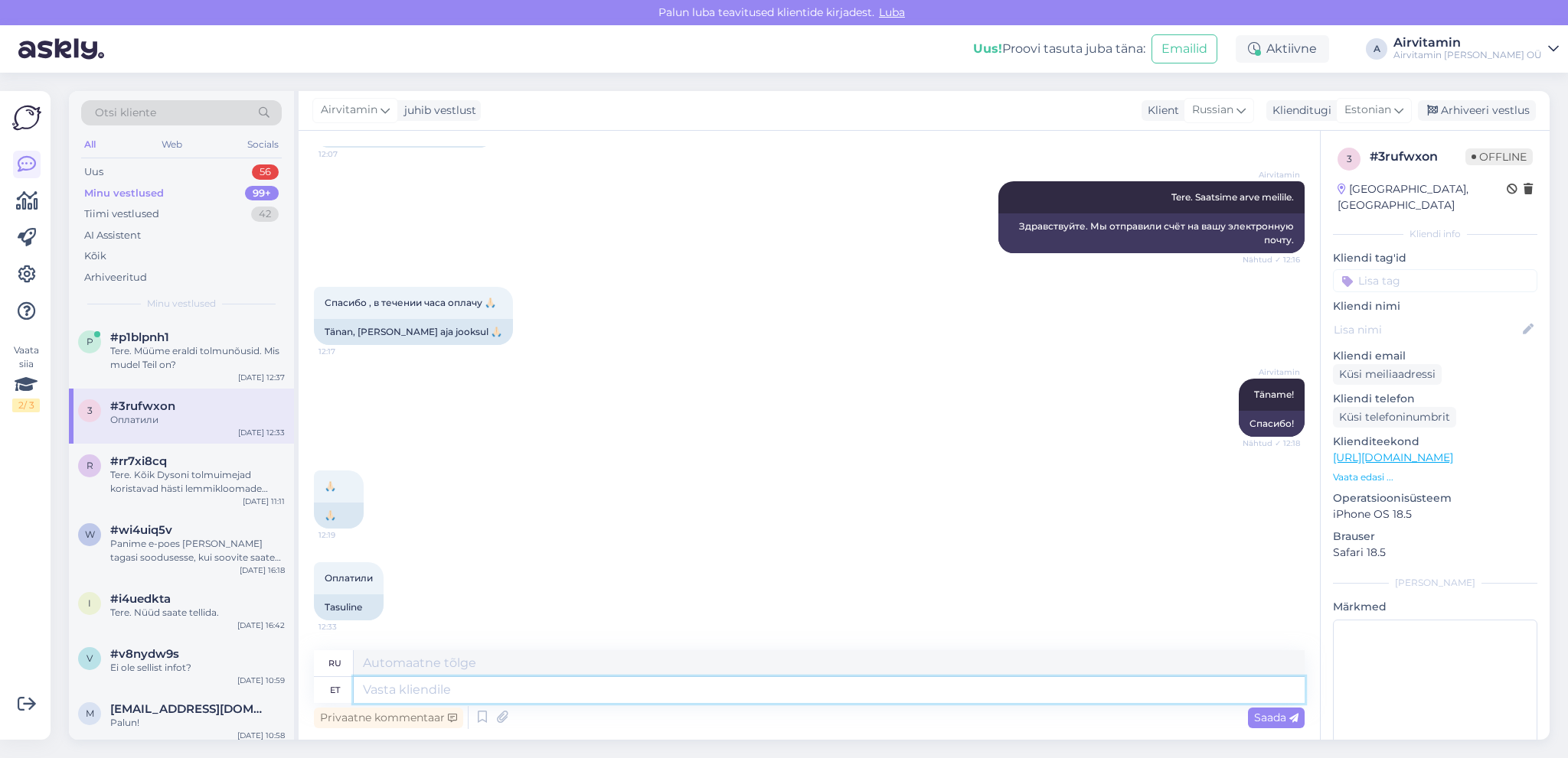
click at [388, 692] on textarea at bounding box center [828, 690] width 951 height 26
type textarea "Ootame"
type textarea "Мы ждем"
type textarea "O"
type textarea "Aitä"
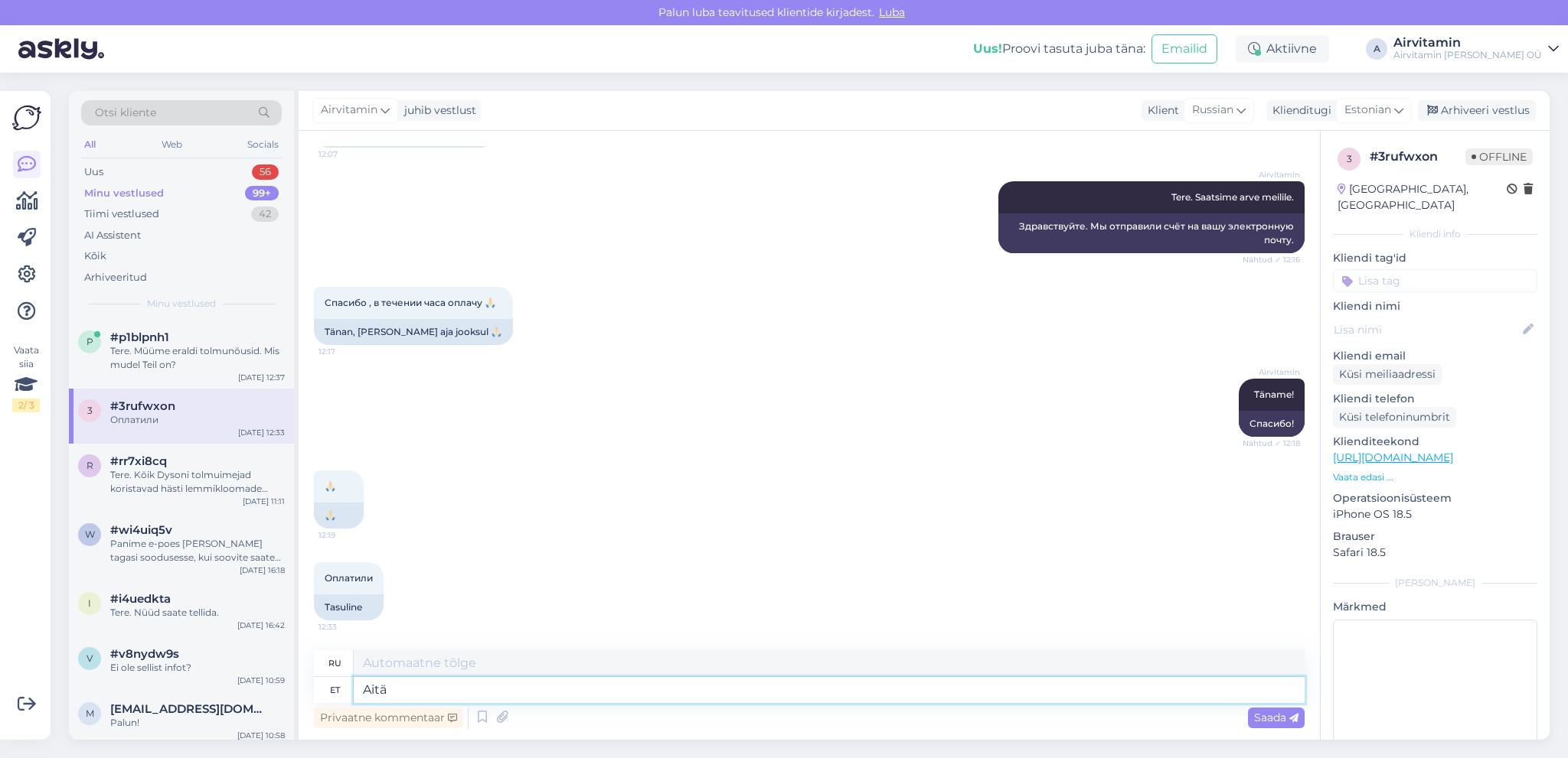
type textarea "Спасибо"
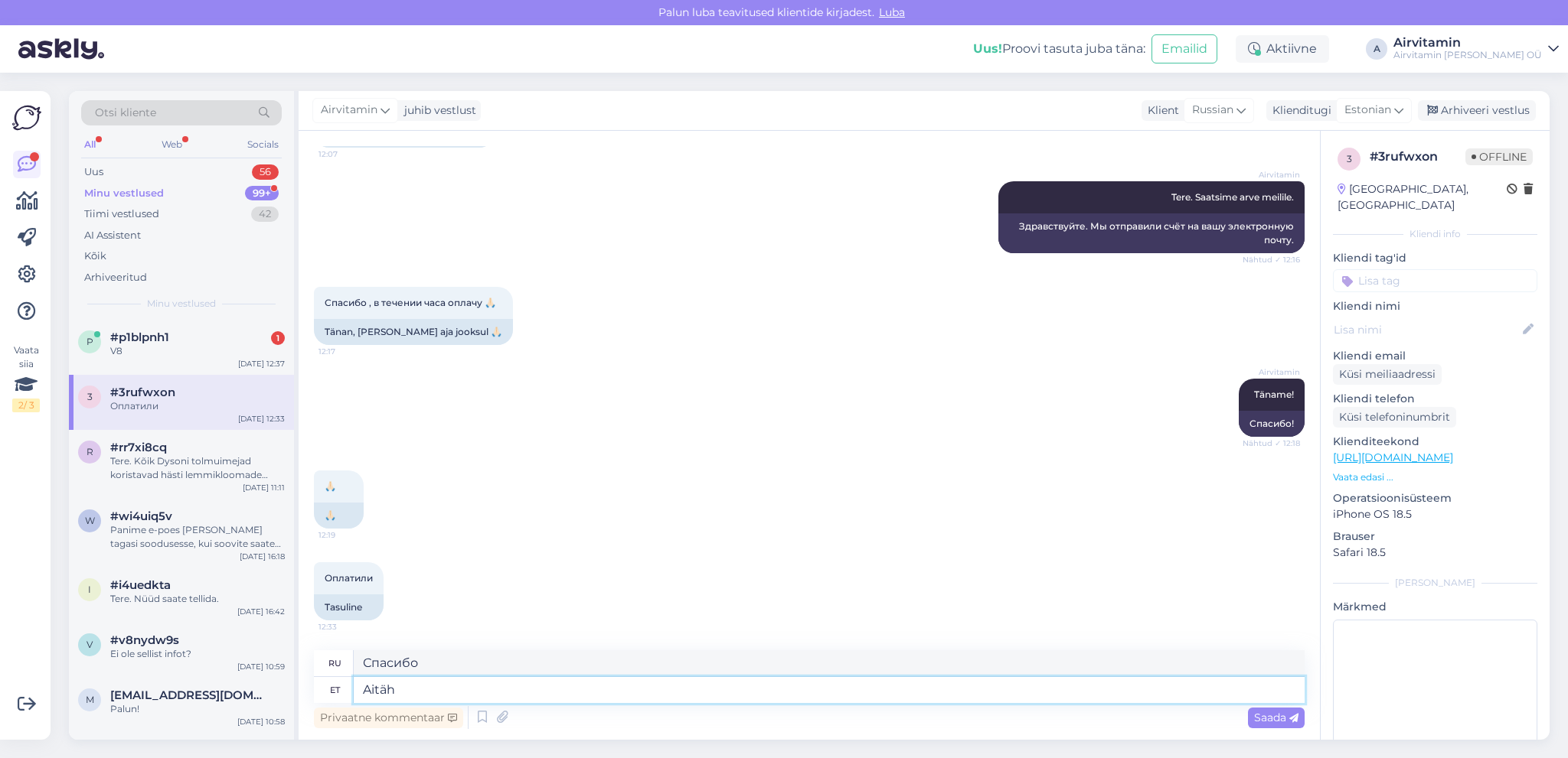
type textarea "Aitäh!"
type textarea "Спасибо!"
type textarea "Aitäh!"
click at [1275, 720] on span "Saada" at bounding box center [1276, 717] width 45 height 14
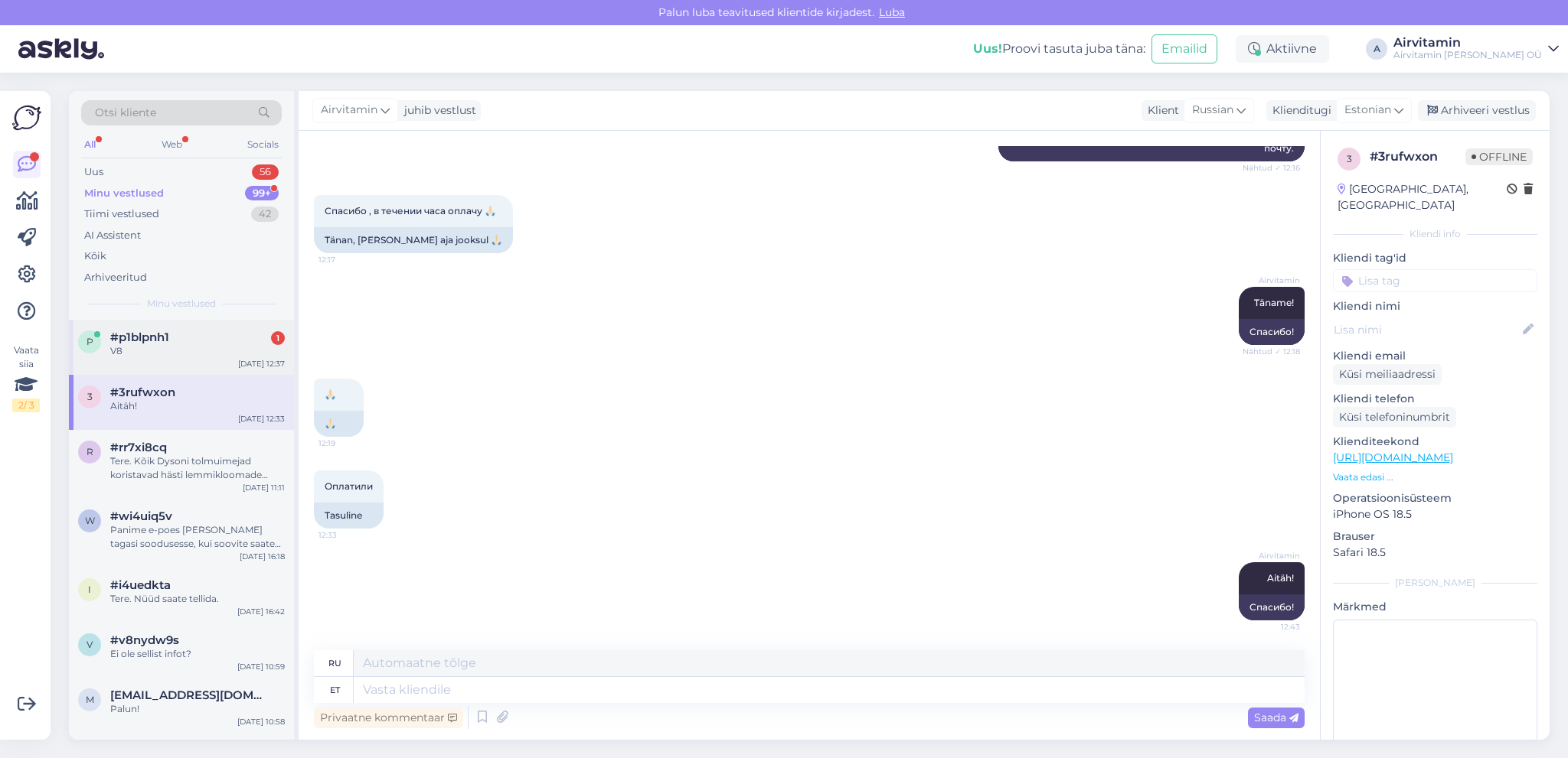
click at [208, 338] on div "#p1blpnh1 1" at bounding box center [197, 337] width 174 height 14
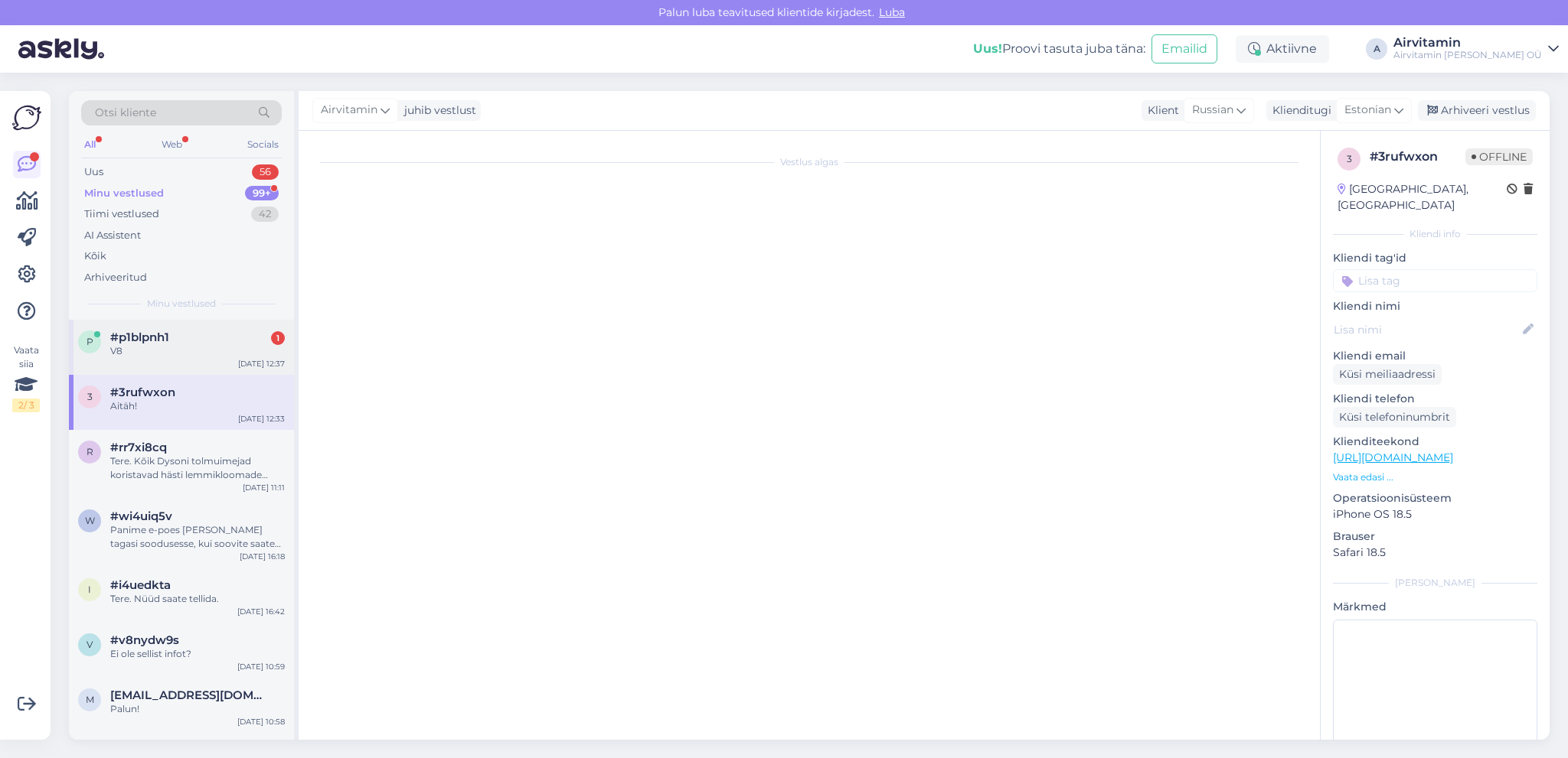
scroll to position [0, 0]
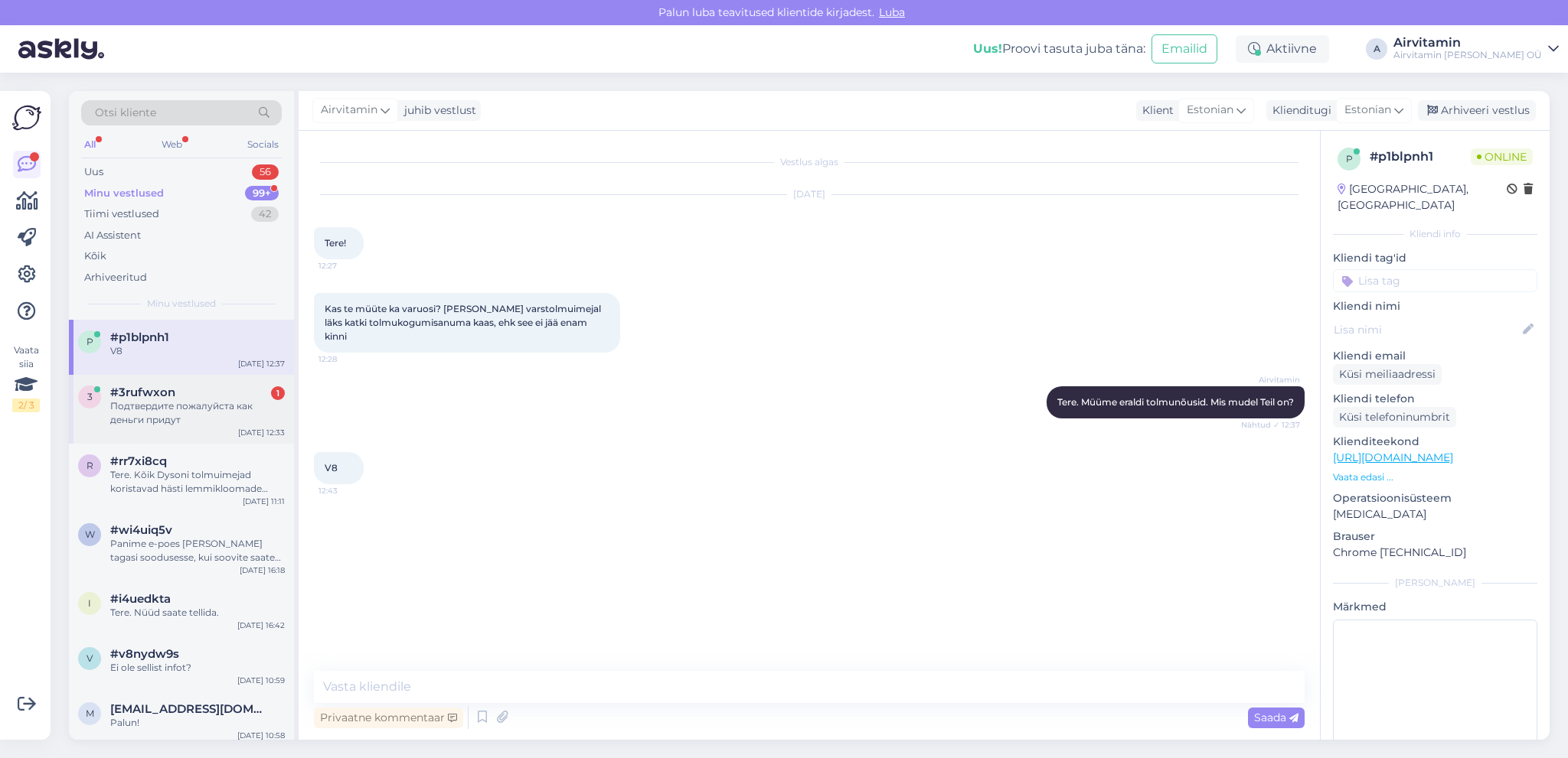
click at [182, 404] on div "Подтвердите пожалуйста как деньги придут" at bounding box center [197, 414] width 174 height 28
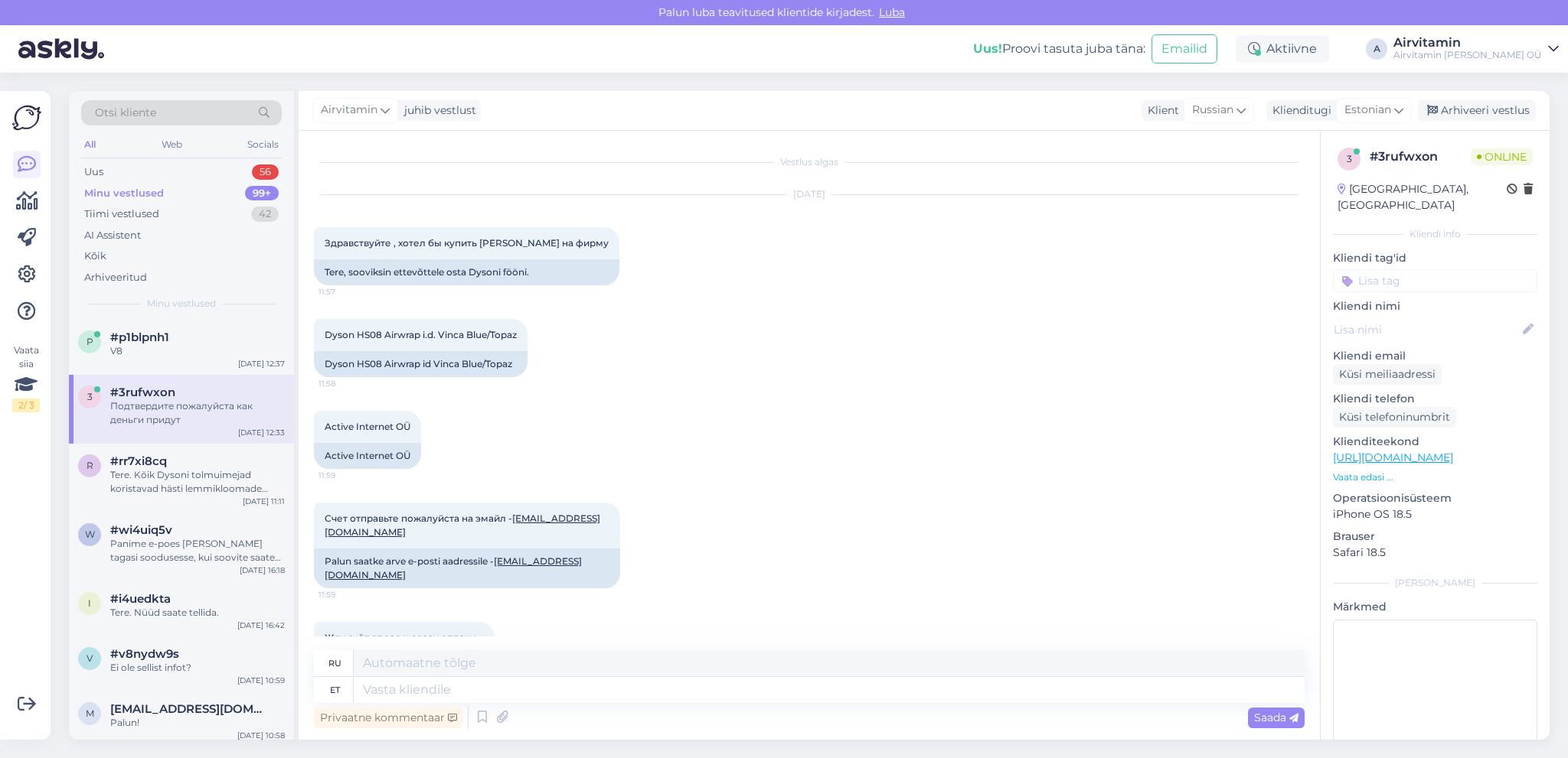
scroll to position [716, 0]
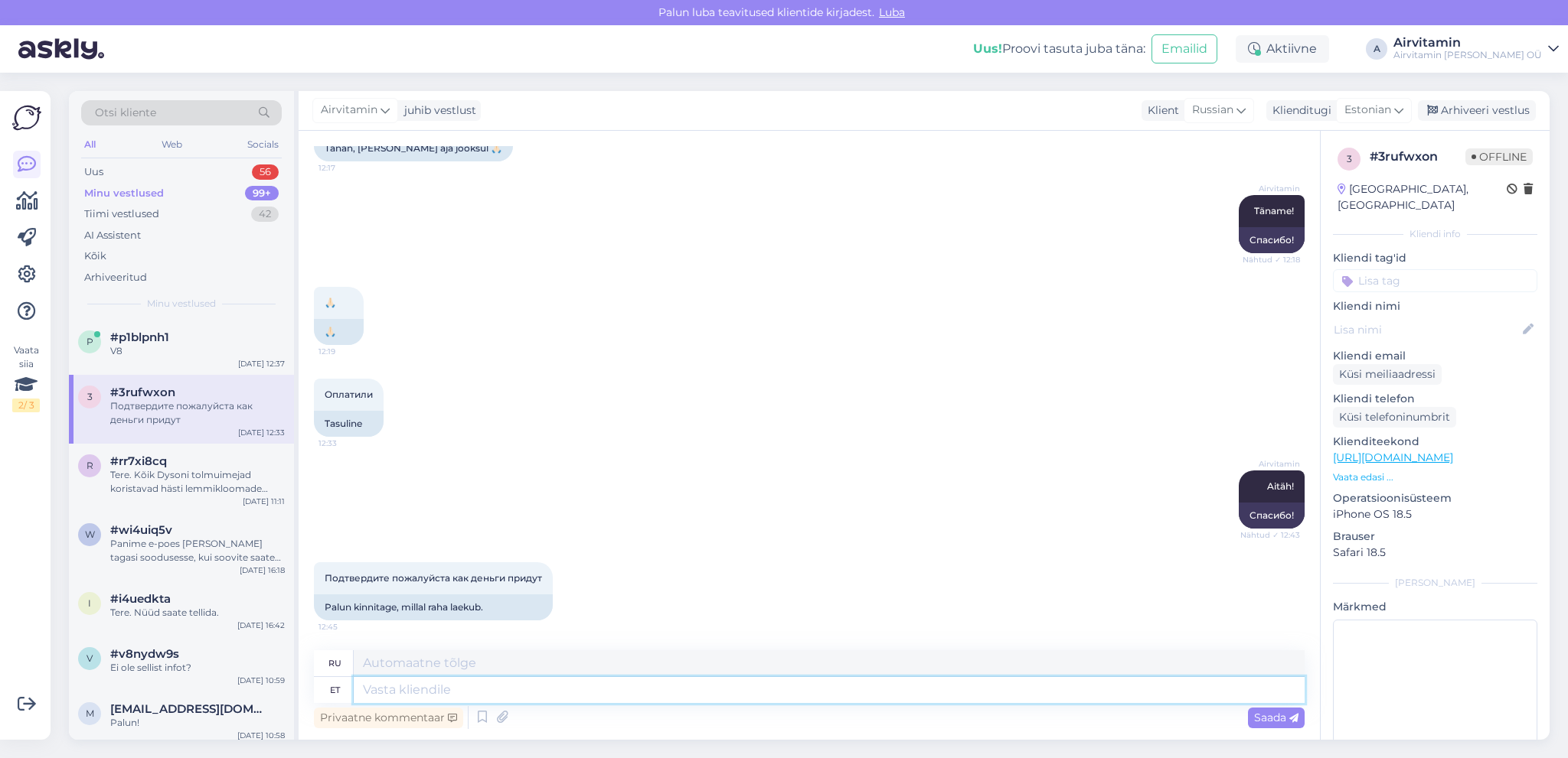
click at [369, 689] on textarea at bounding box center [828, 690] width 951 height 26
type textarea "Tere"
type textarea "Привет"
type textarea "T"
type textarea "Juba"
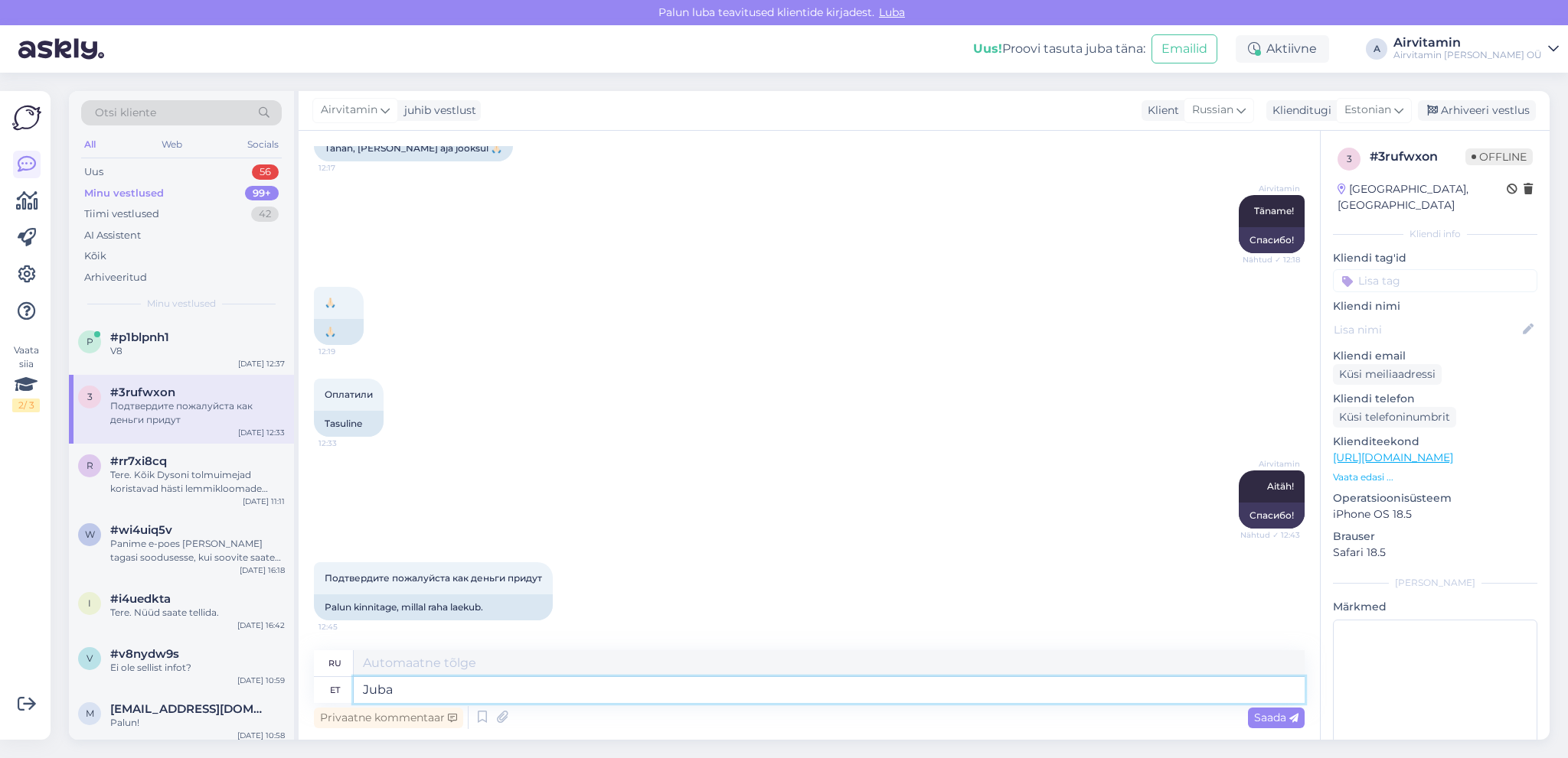
type textarea "Уже"
type textarea "Juba n"
type textarea "Уже н"
type textarea "Juba näg"
type textarea "Уже вижу"
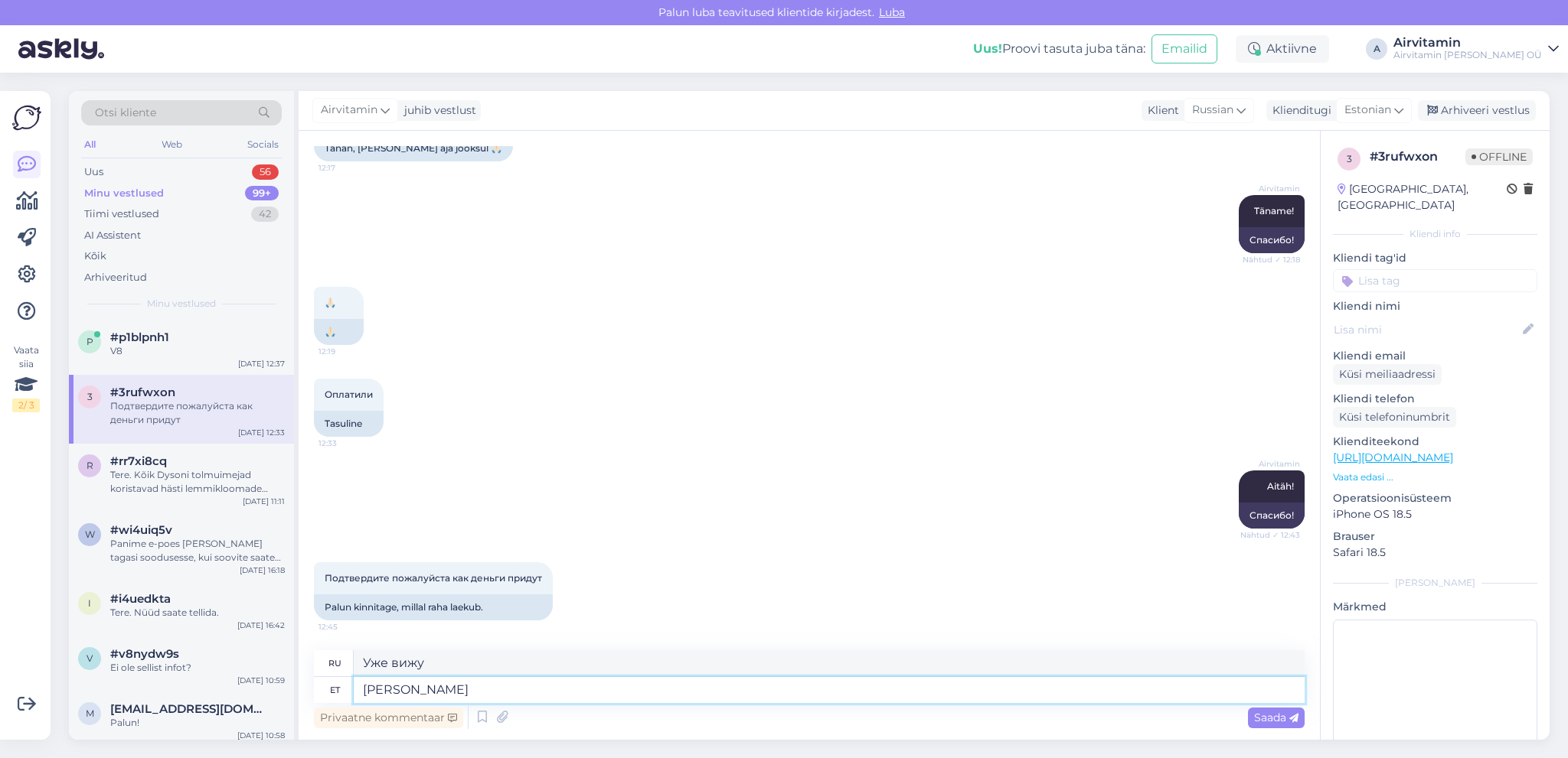
type textarea "[PERSON_NAME]"
type textarea "Мы уже видели"
type textarea "Juba nägime laekumist"
type textarea "Мы уже видели квитанцию."
type textarea "Juba nägime laekumist."
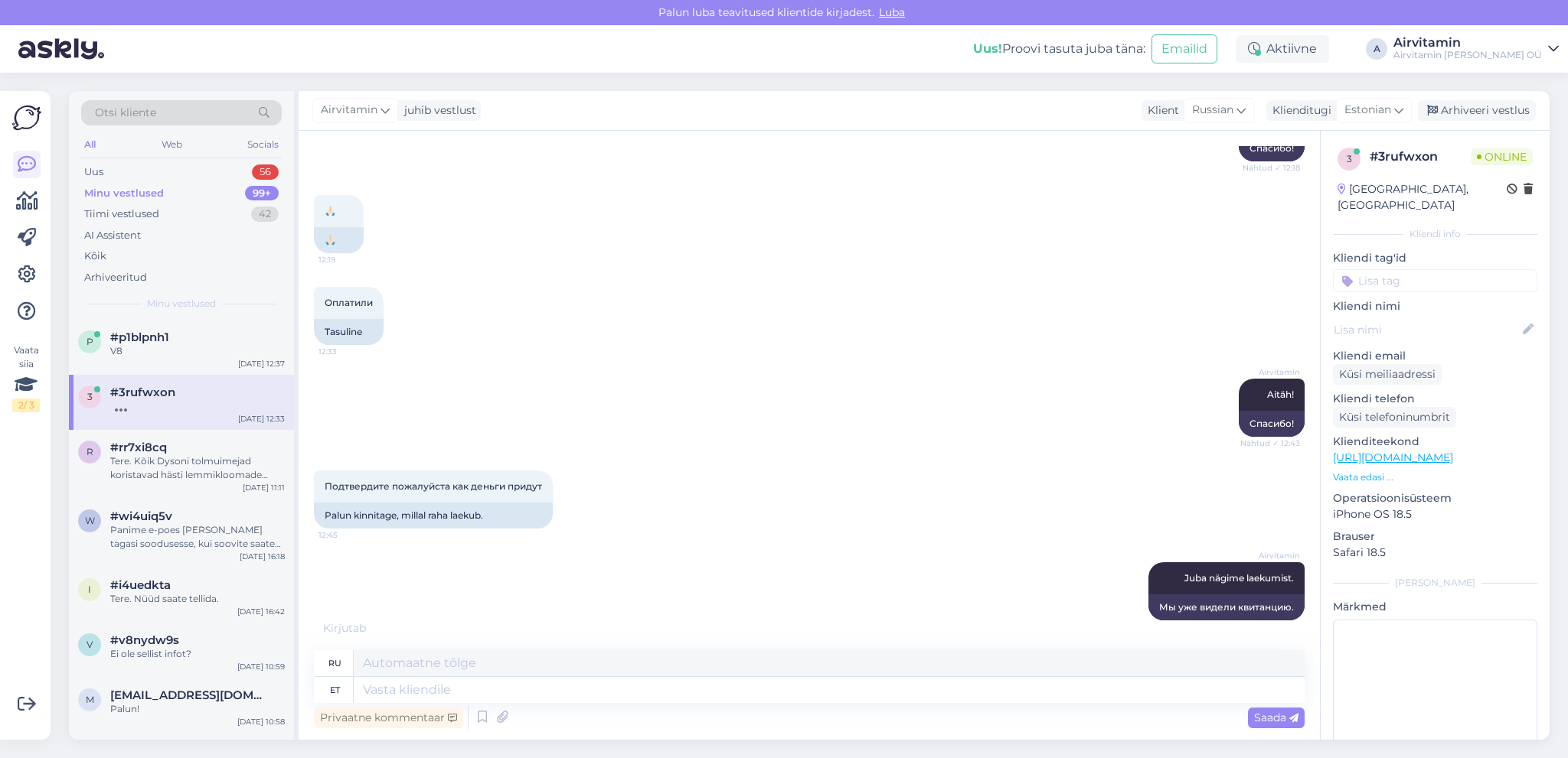
scroll to position [900, 0]
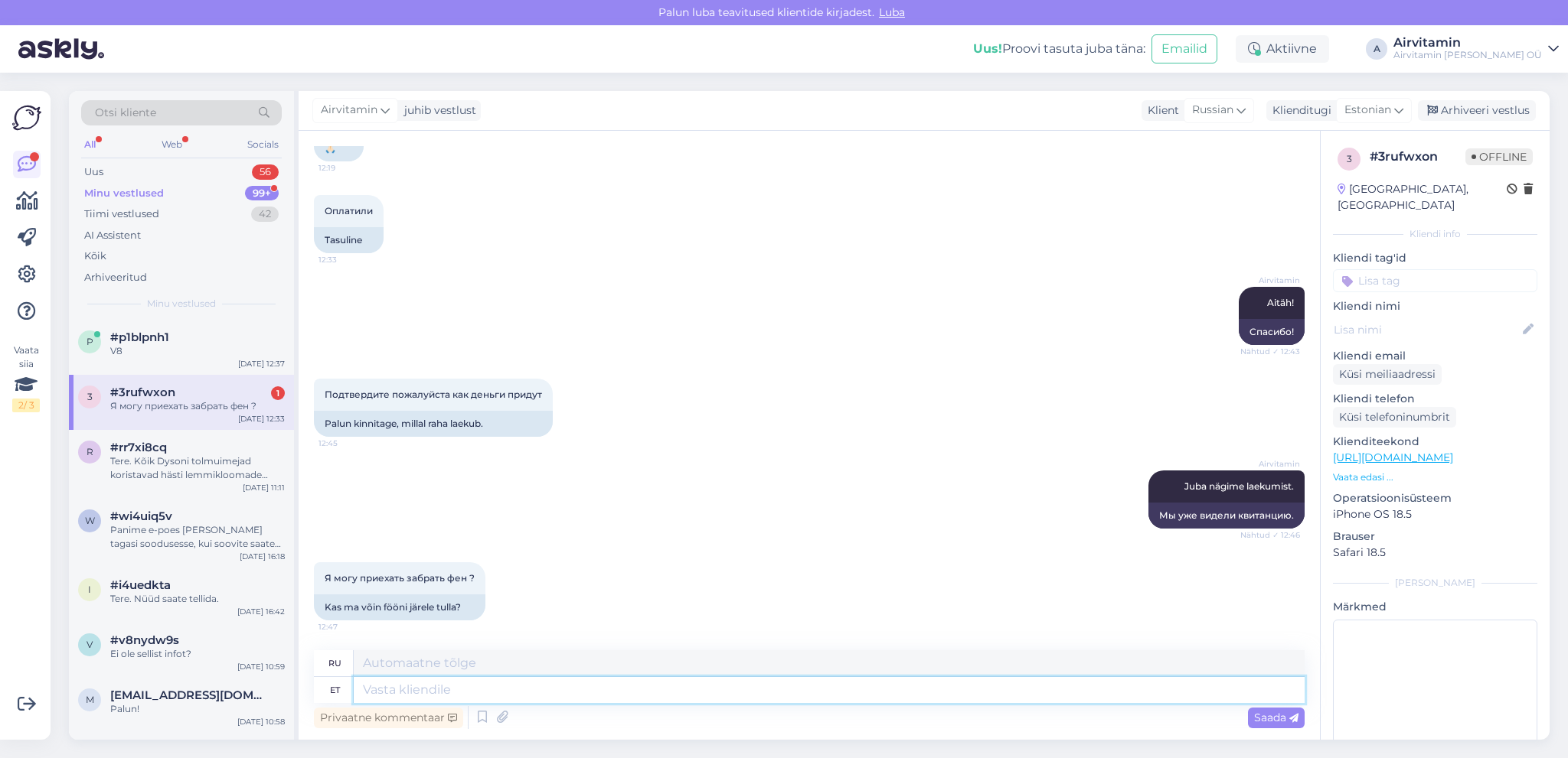
click at [376, 690] on textarea at bounding box center [828, 690] width 951 height 26
type textarea "Jaa"
type textarea "Да"
type textarea "Jaa,"
type textarea "Да,"
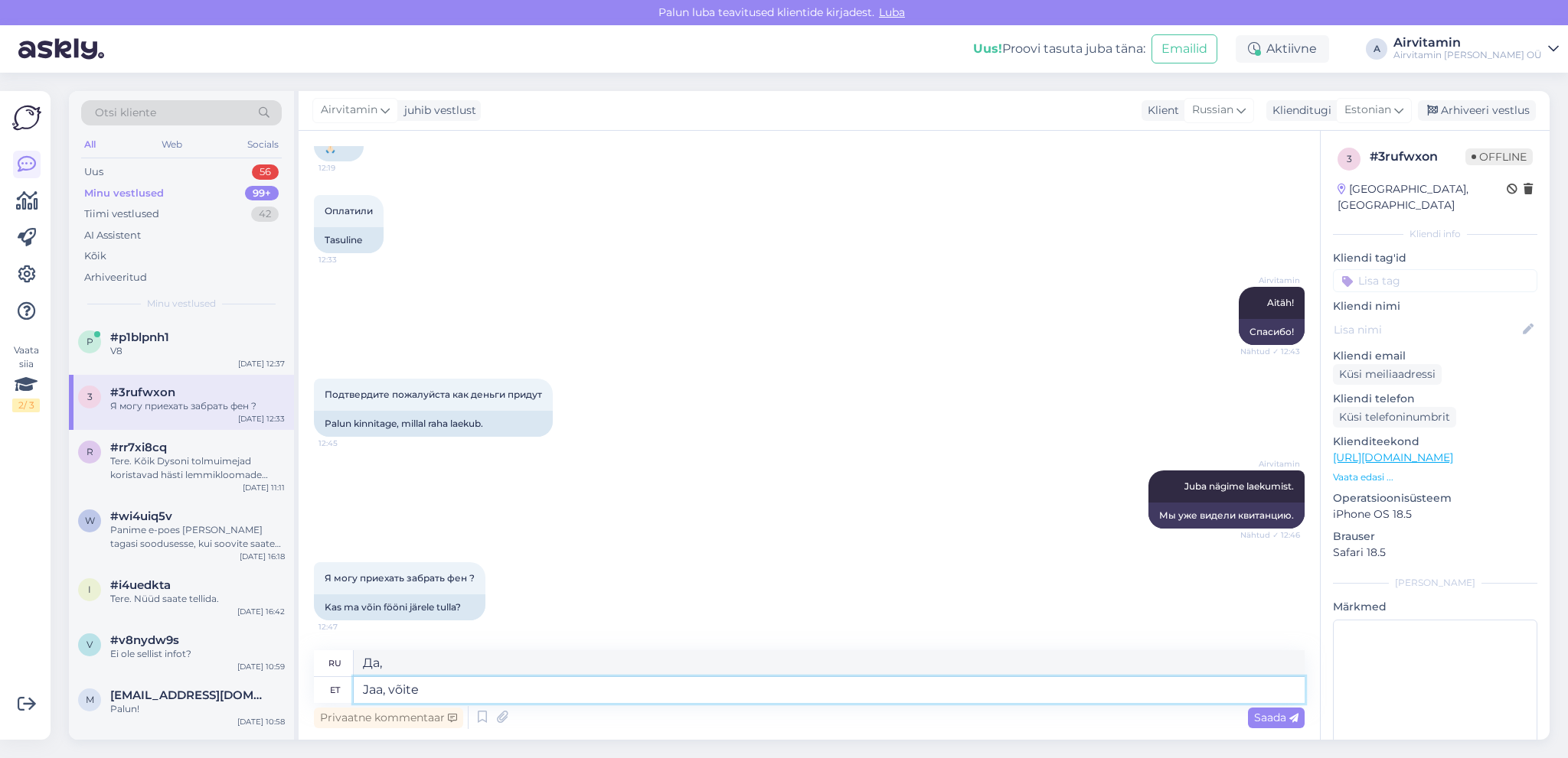
type textarea "Jaa, võite"
type textarea "Да, можете."
type textarea "Jaa, võite tulla"
type textarea "Да, вы можете приехать."
click at [422, 687] on textarea "Jaa, võite tulla." at bounding box center [828, 690] width 951 height 26
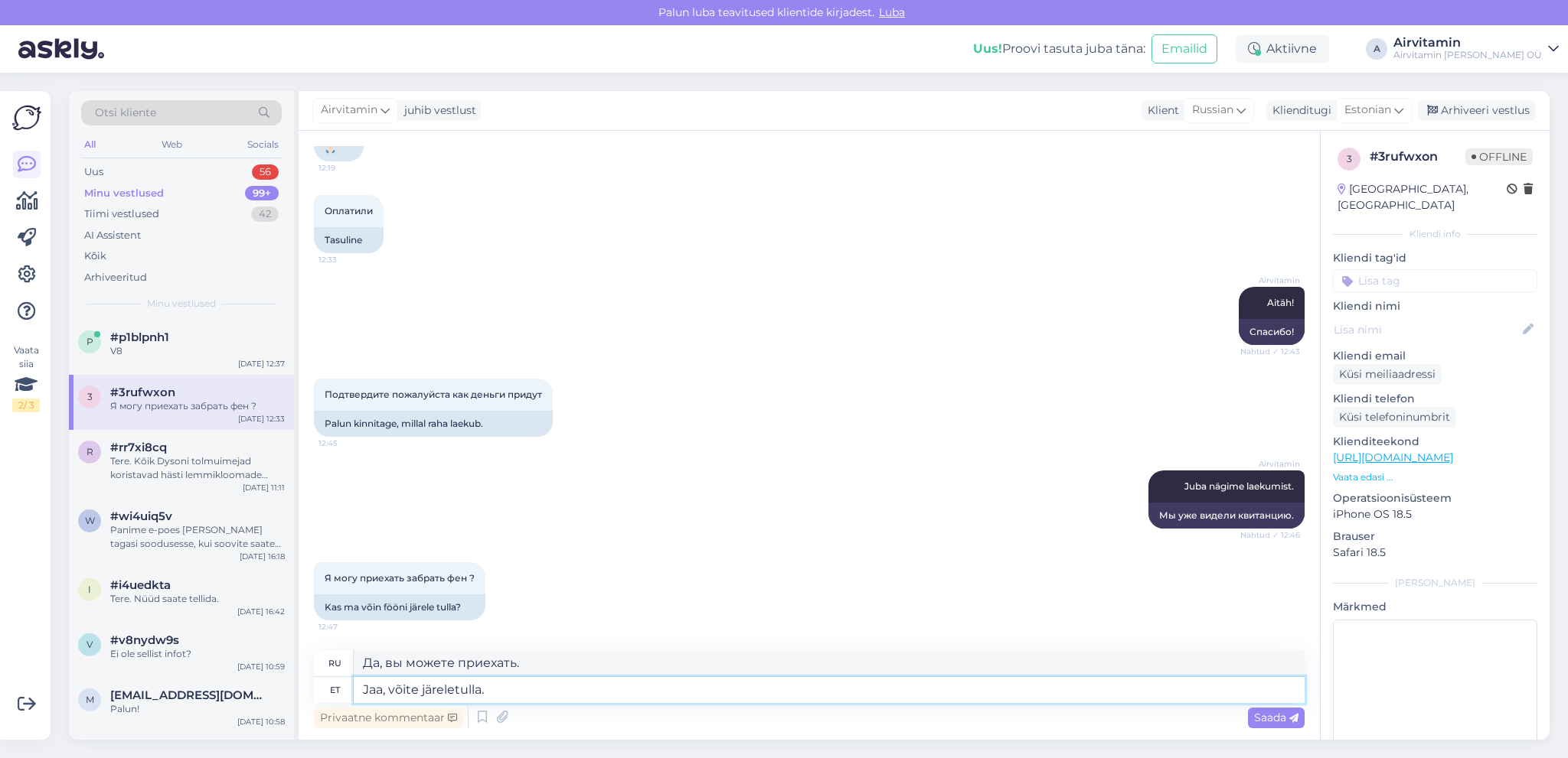
type textarea "Jaa, võite järele tulla."
type textarea "Да, вы можете приехать и забрать меня."
click at [421, 687] on textarea "Jaa, võite järele tulla." at bounding box center [828, 690] width 951 height 26
type textarea "Jaa, võite kaubale järele tulla."
type textarea "Да, вы можете приехать и забрать товар."
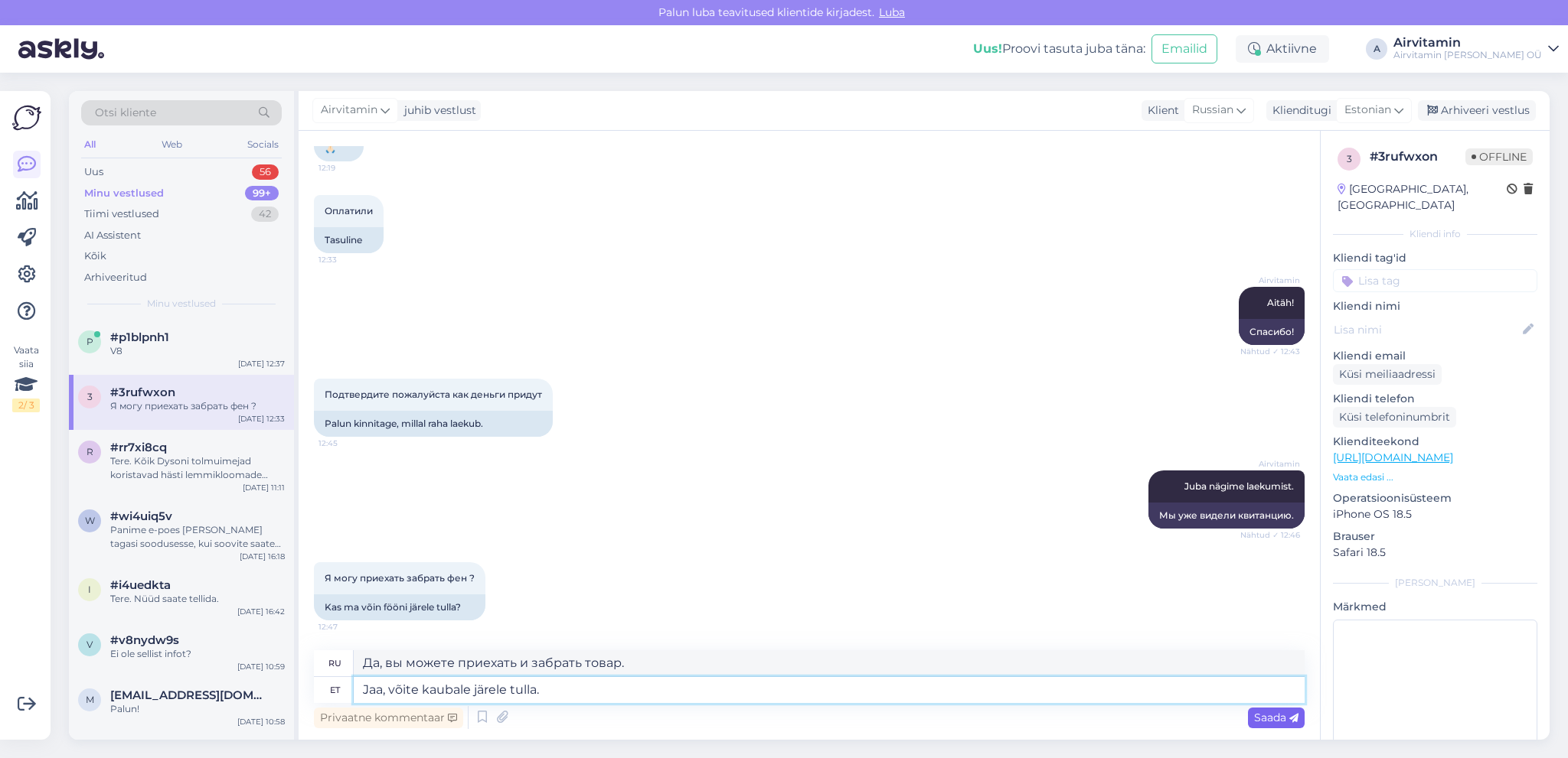
type textarea "Jaa, võite kaubale järele tulla."
click at [1263, 717] on span "Saada" at bounding box center [1276, 717] width 45 height 14
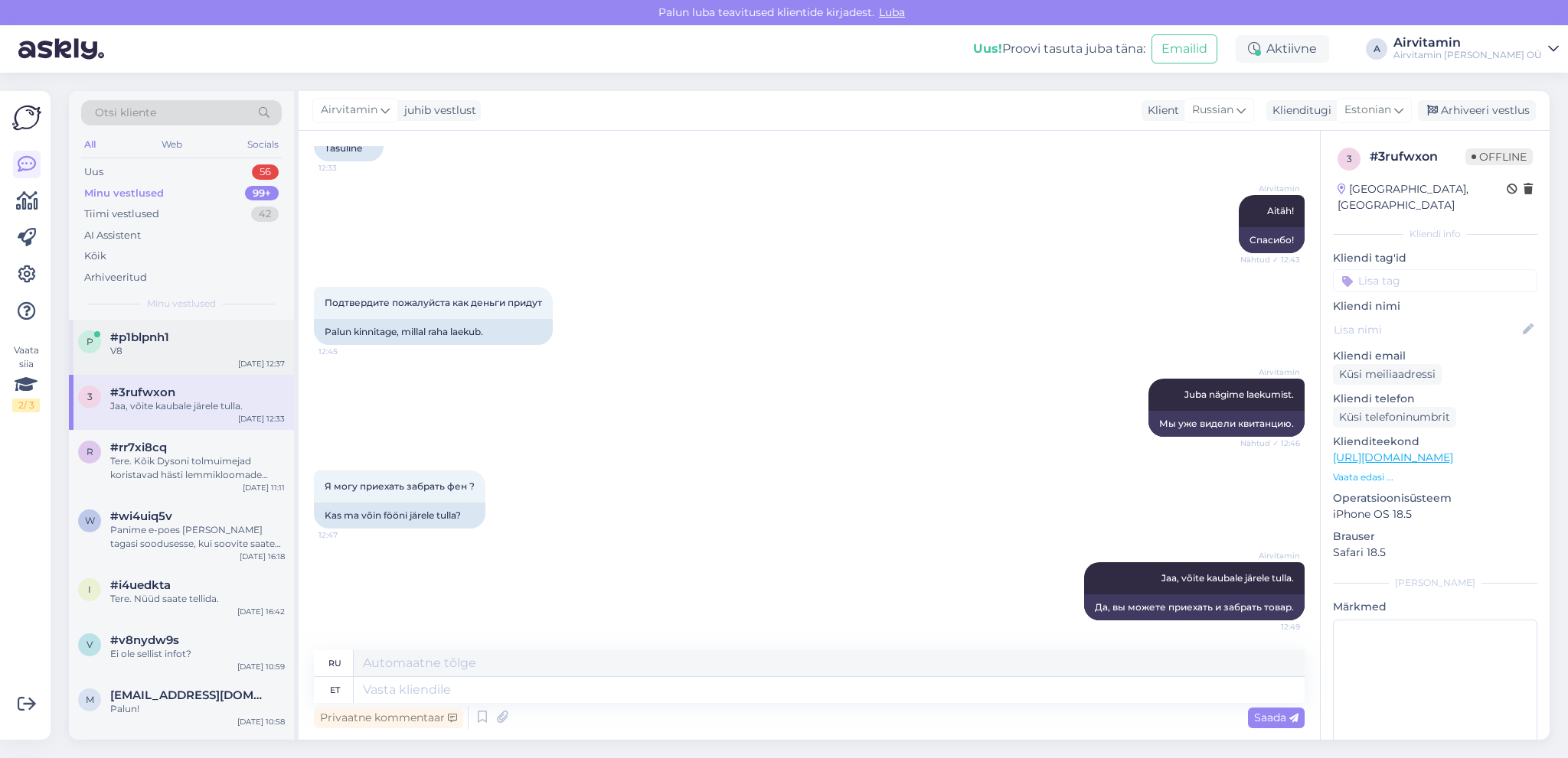
click at [164, 343] on span "#p1blpnh1" at bounding box center [139, 337] width 59 height 14
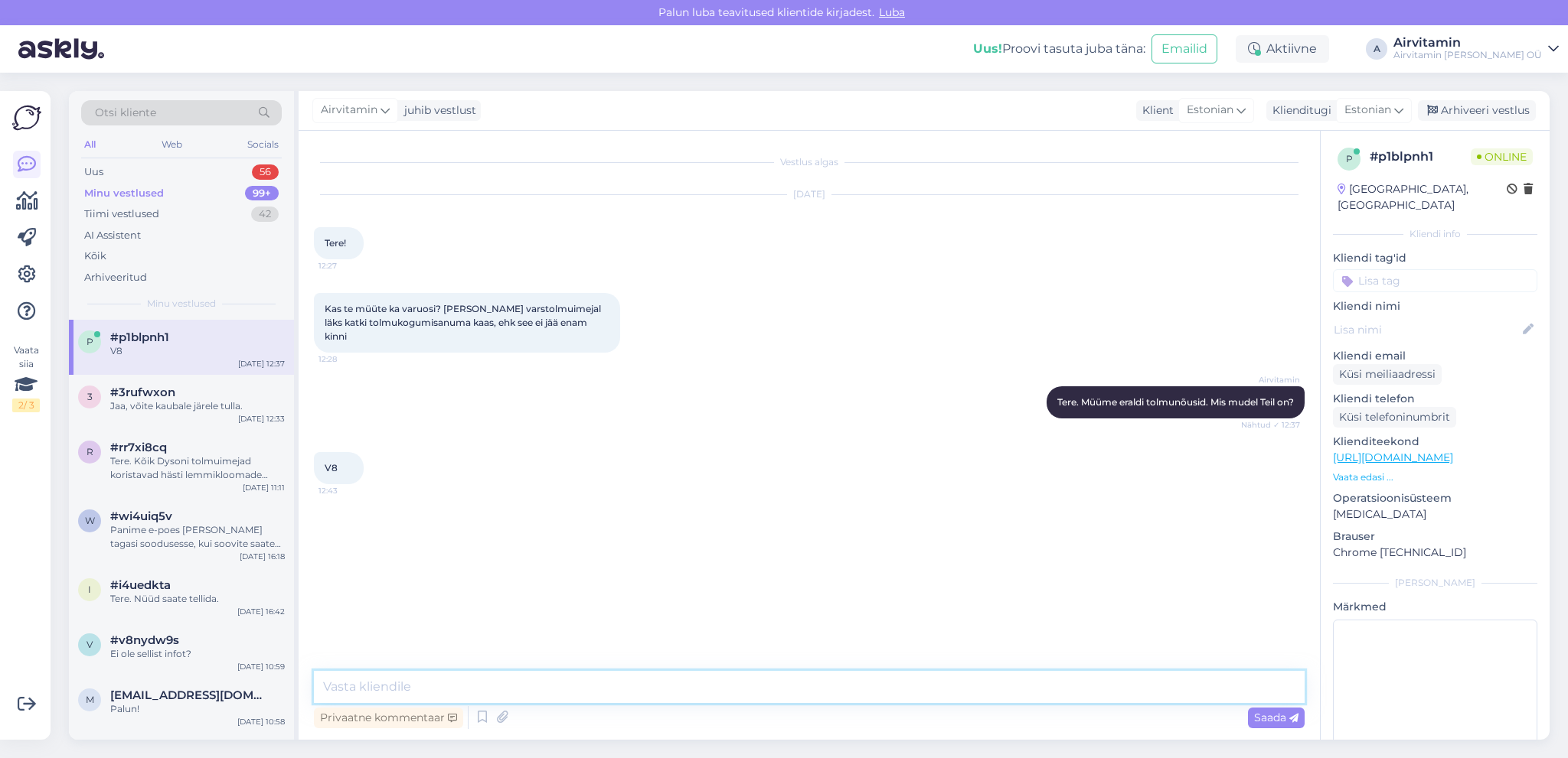
click at [354, 688] on textarea at bounding box center [809, 686] width 990 height 32
click at [332, 681] on textarea "On olemas hinnaga 49" at bounding box center [809, 686] width 990 height 32
click at [486, 684] on textarea "Jaa, on olemas hinnaga 49" at bounding box center [809, 686] width 990 height 32
type textarea "Jaa, on olemas hinnaga 49.-"
click at [1269, 715] on span "Saada" at bounding box center [1276, 717] width 45 height 14
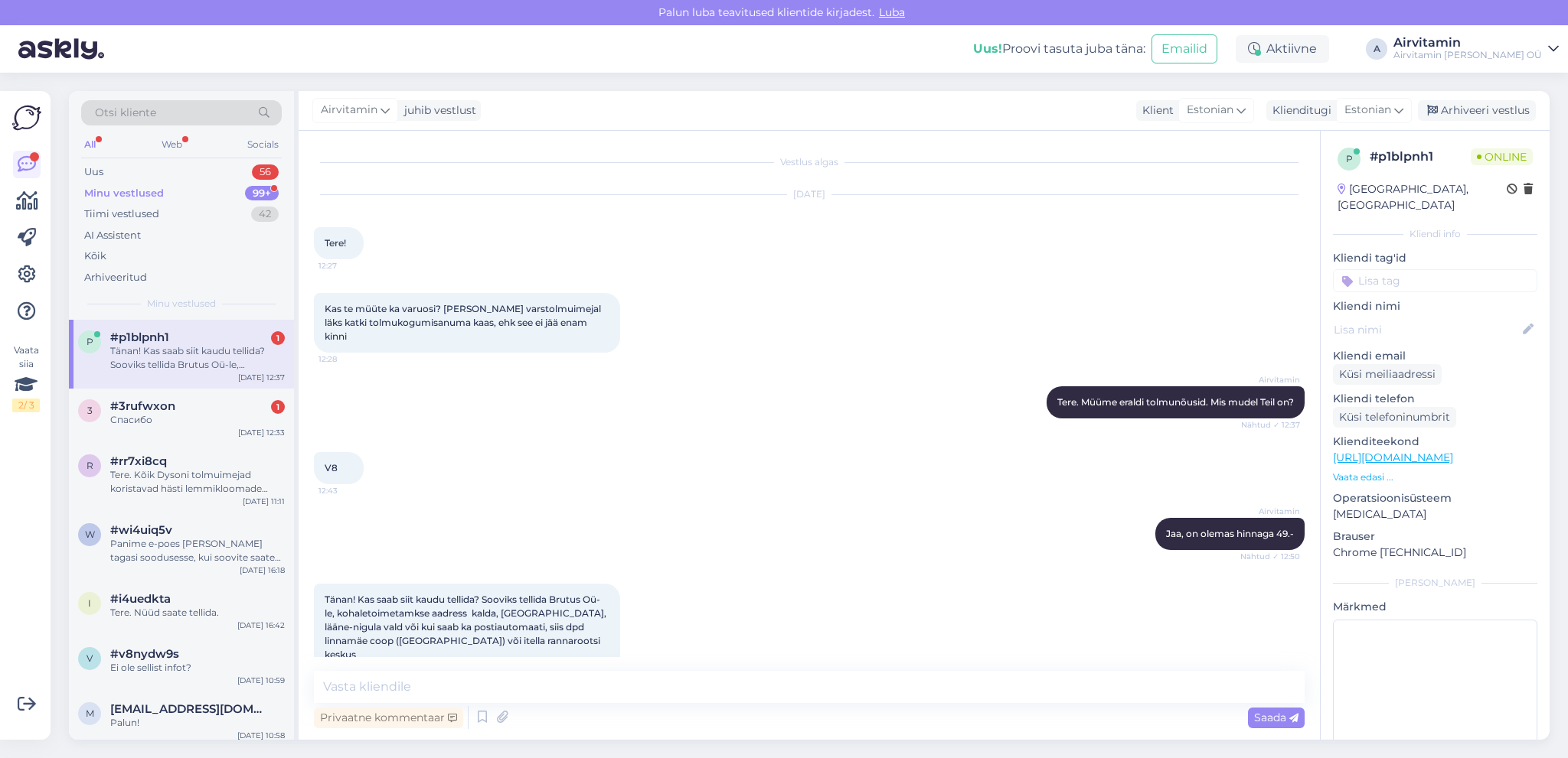
scroll to position [3, 0]
click at [331, 687] on textarea at bounding box center [809, 686] width 990 height 32
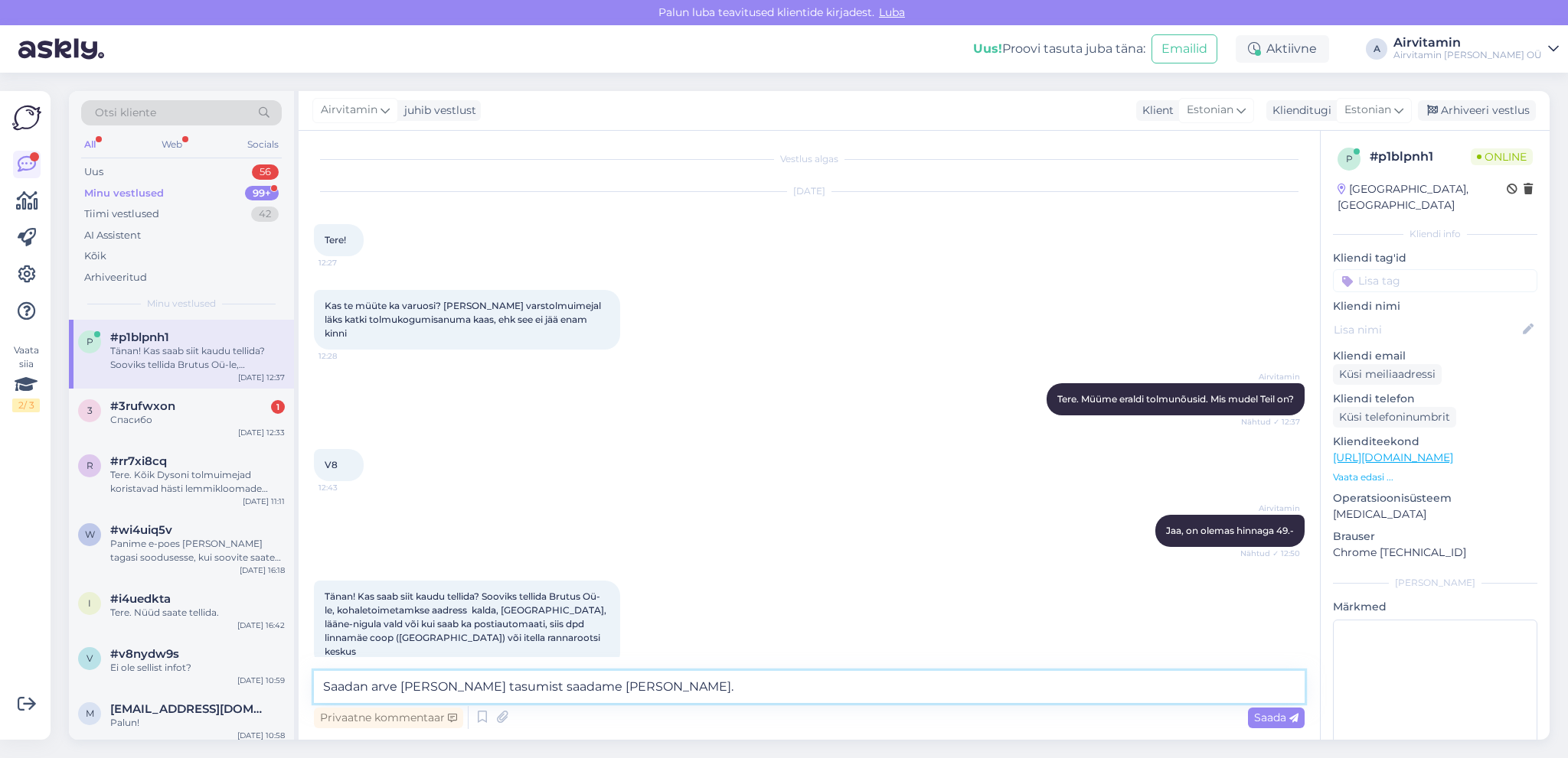
click at [411, 688] on textarea "Saadan arve [PERSON_NAME] tasumist saadame [PERSON_NAME]." at bounding box center [809, 686] width 990 height 32
click at [755, 684] on textarea "Kuidas on maili aadress, [PERSON_NAME] saata [PERSON_NAME] tasumist saadame [PE…" at bounding box center [809, 686] width 990 height 32
click at [578, 690] on textarea "Kuidas on maili aadress, [PERSON_NAME] saata." at bounding box center [809, 686] width 990 height 32
type textarea "Kuidas on maili aadress, [PERSON_NAME] saata?"
click at [1274, 716] on span "Saada" at bounding box center [1276, 717] width 45 height 14
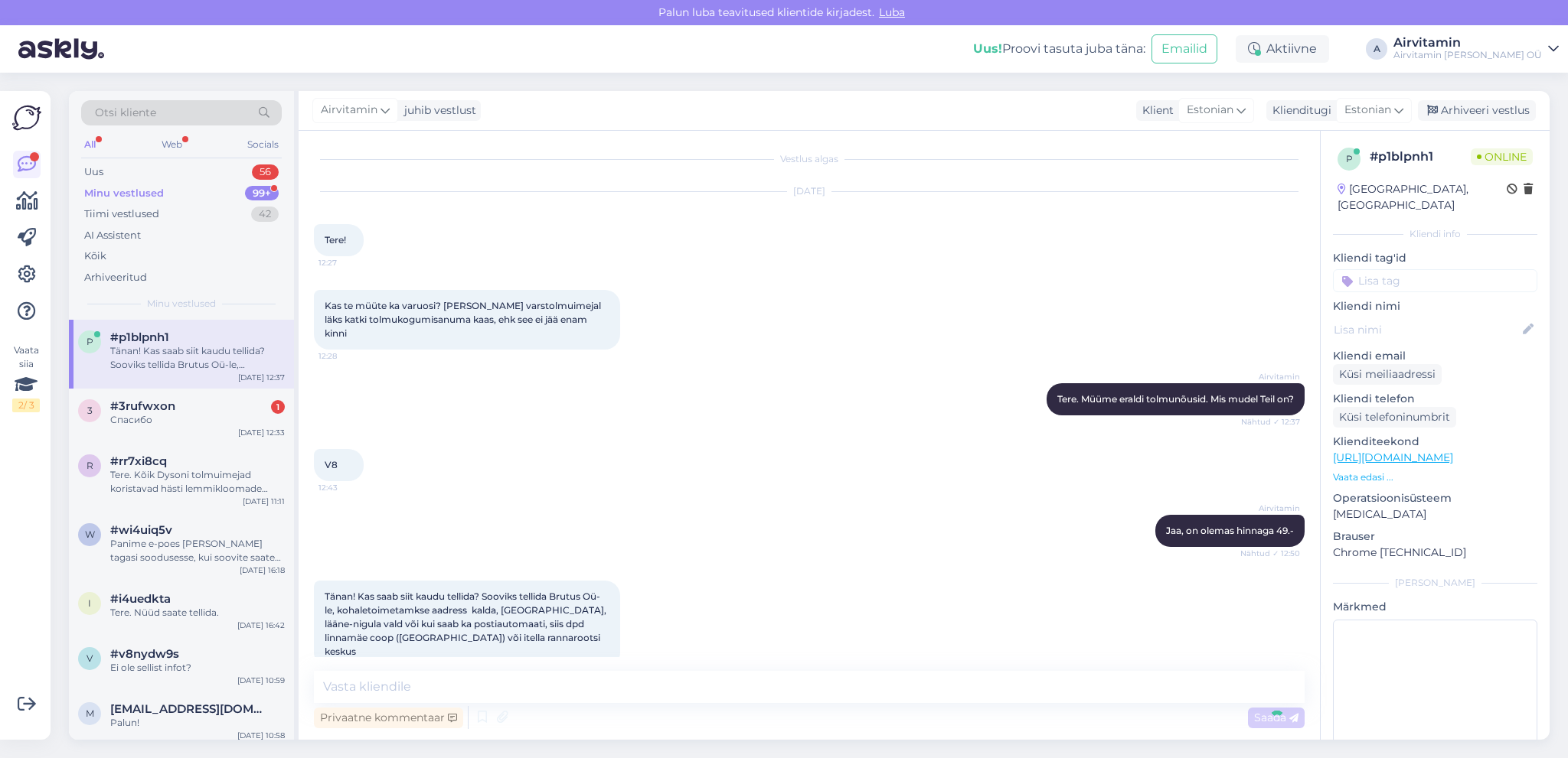
scroll to position [68, 0]
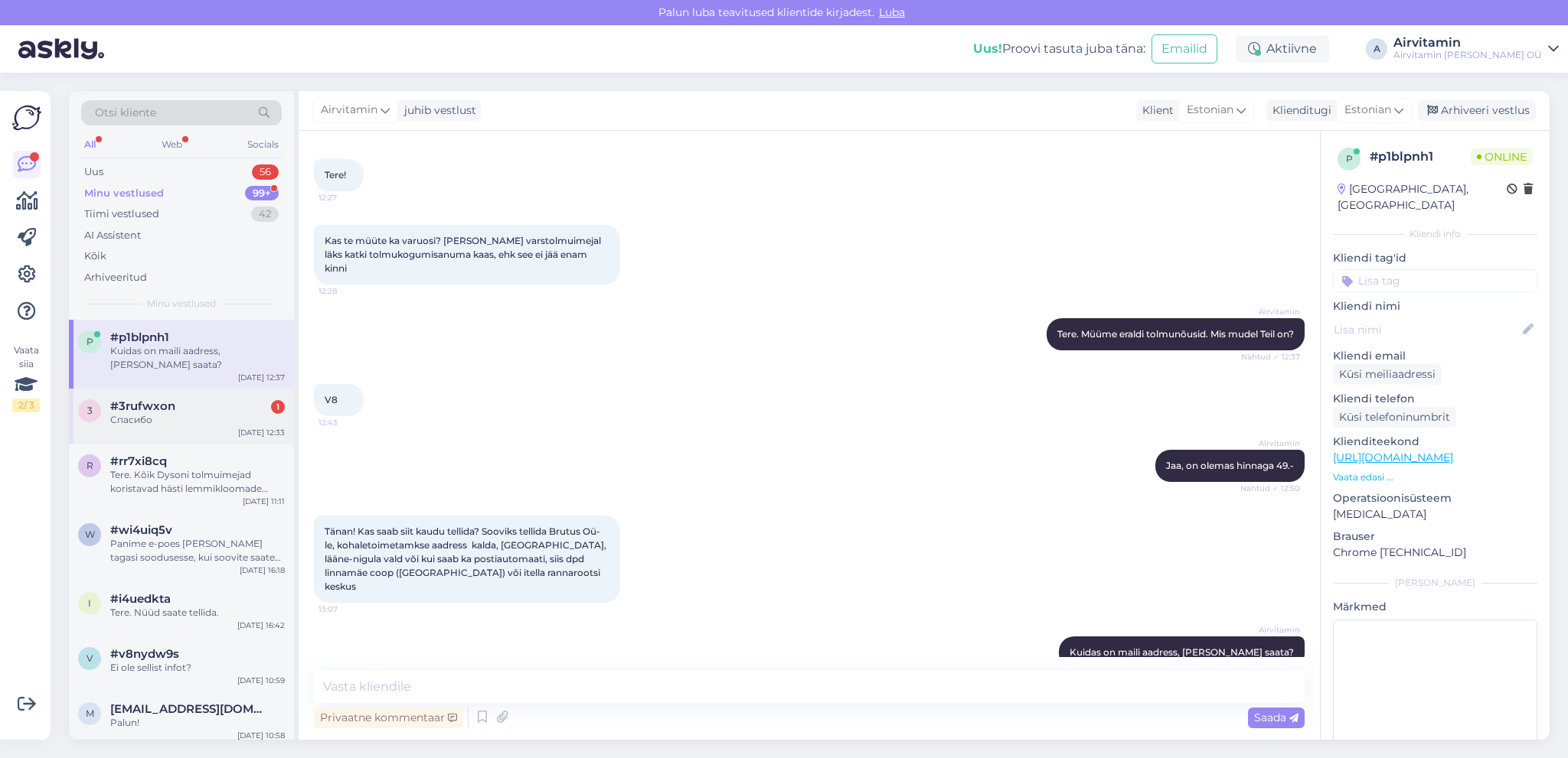
click at [198, 411] on div "#3rufwxon 1" at bounding box center [197, 406] width 174 height 14
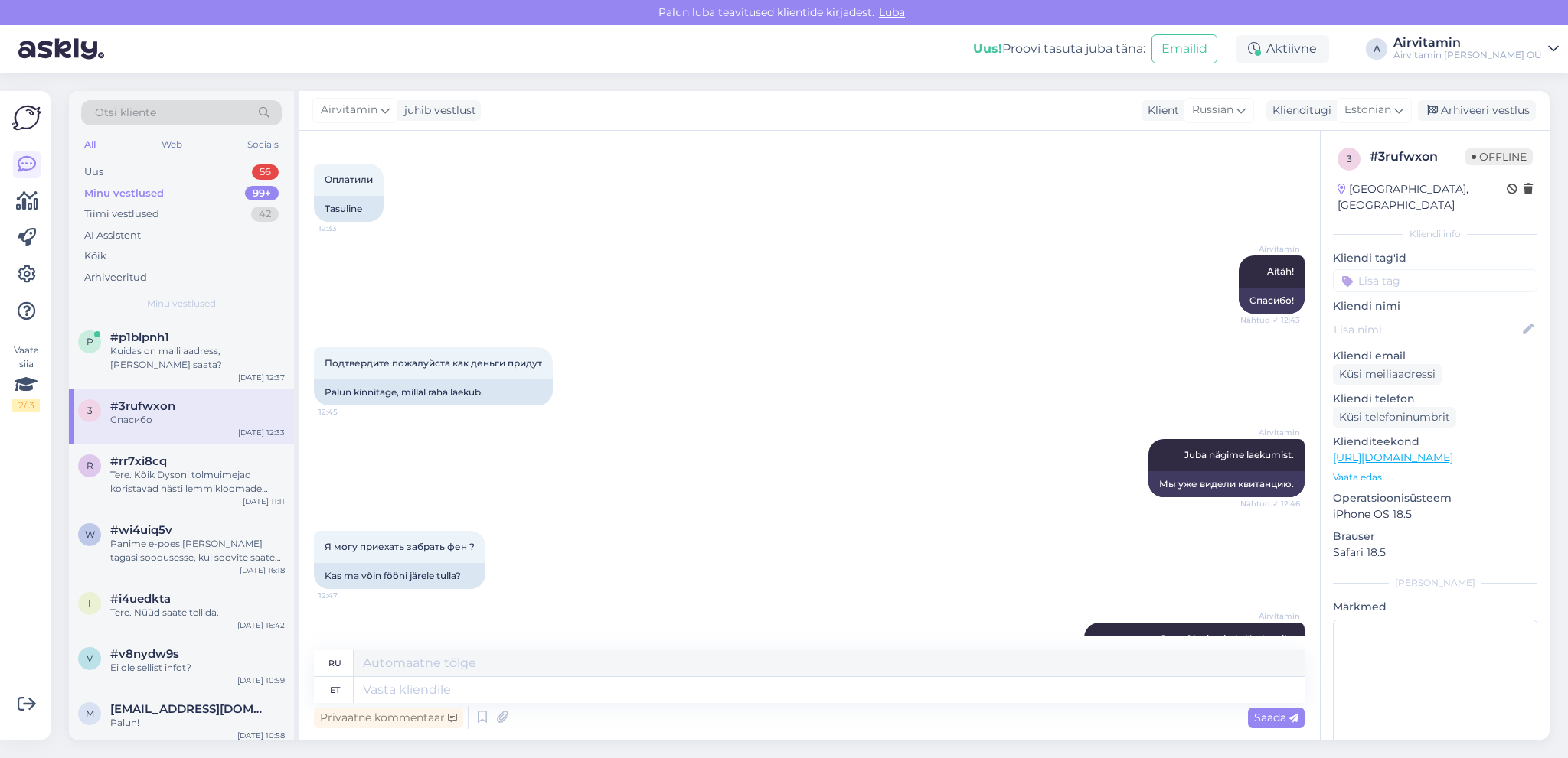
scroll to position [1084, 0]
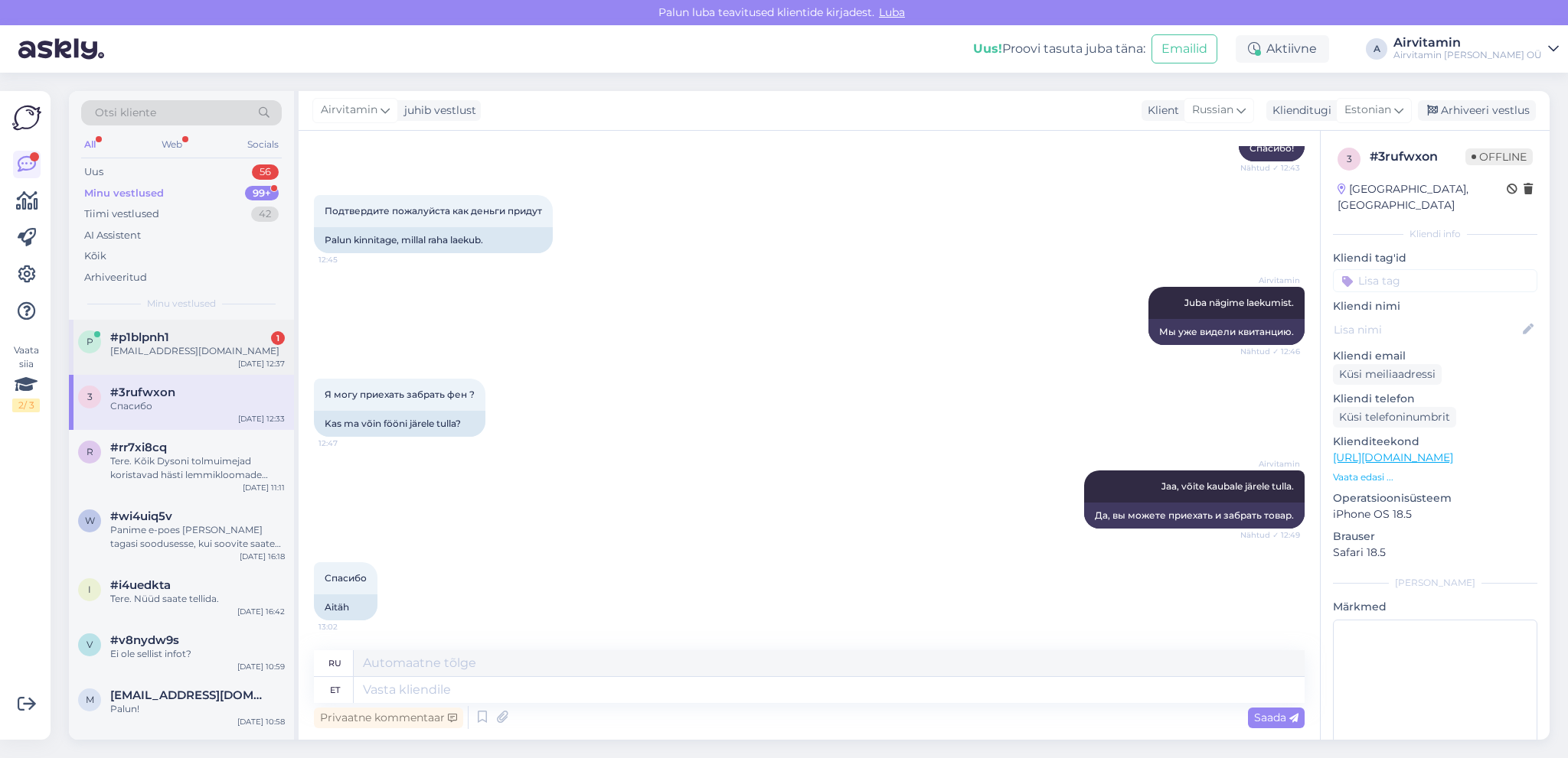
click at [164, 348] on div "[EMAIL_ADDRESS][DOMAIN_NAME]" at bounding box center [197, 351] width 174 height 14
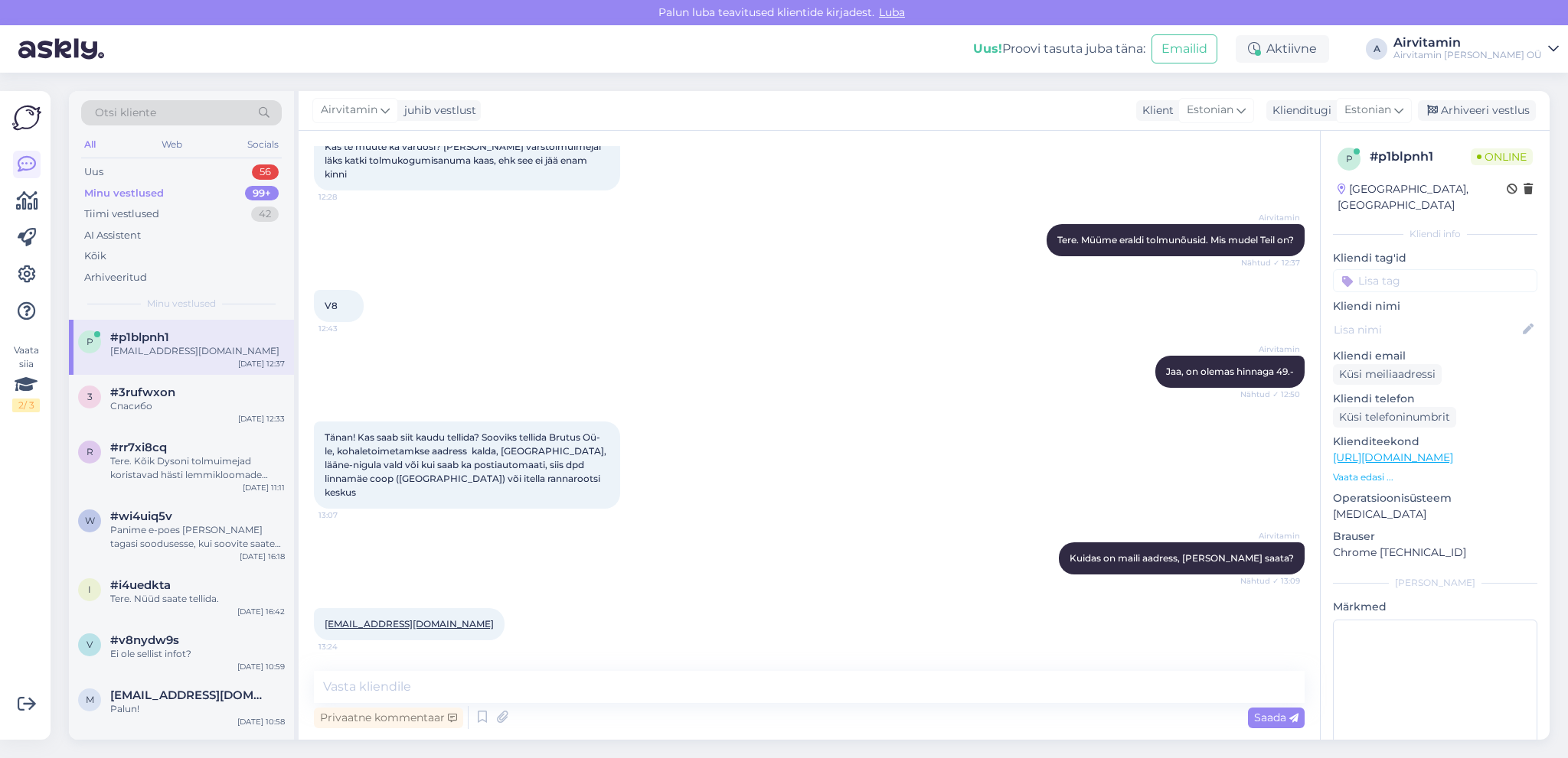
scroll to position [134, 0]
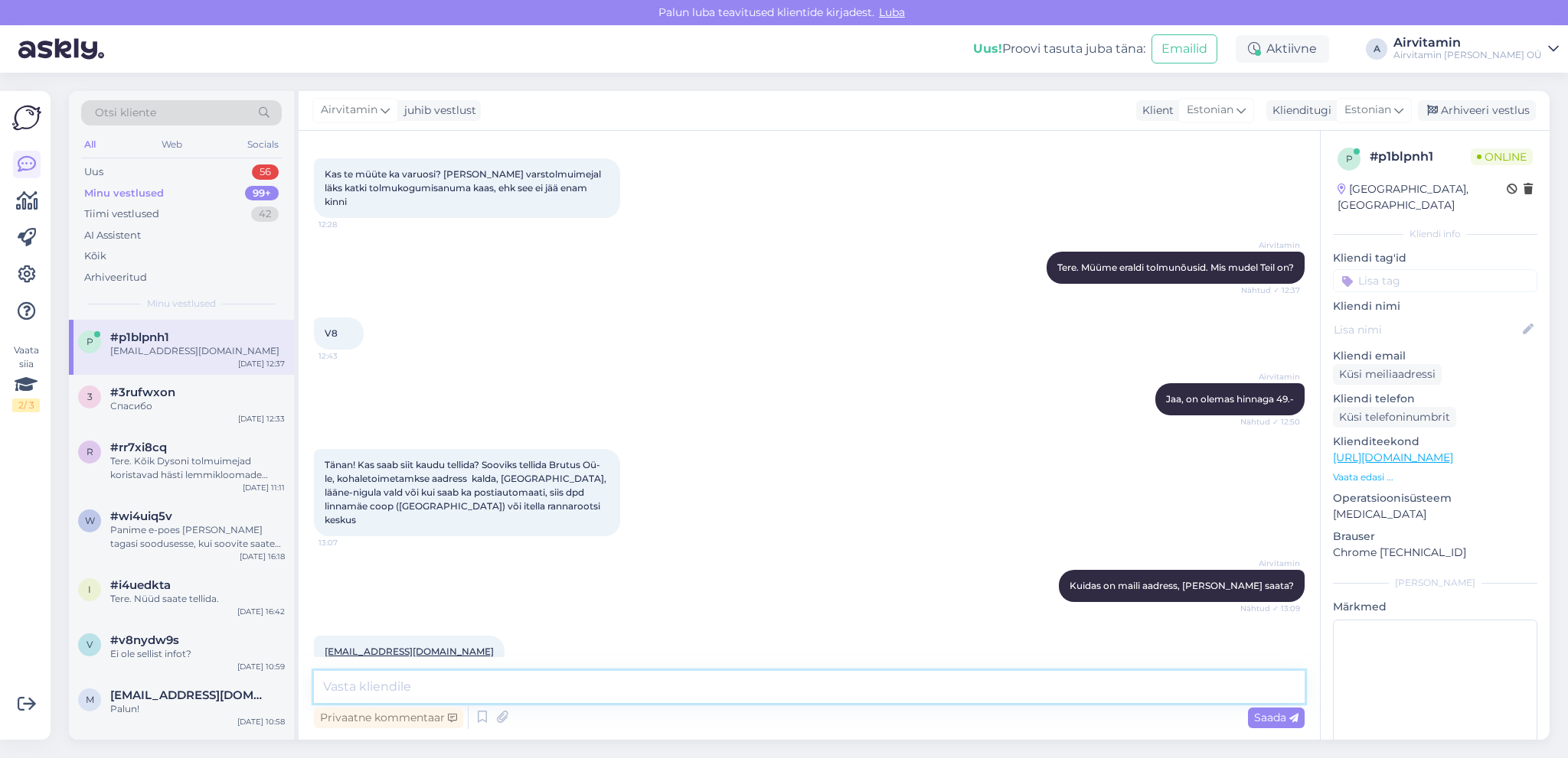
click at [336, 689] on textarea at bounding box center [809, 686] width 990 height 32
type textarea "S"
type textarea "A"
type textarea "Saatsime arve."
click at [1276, 716] on span "Saada" at bounding box center [1276, 717] width 45 height 14
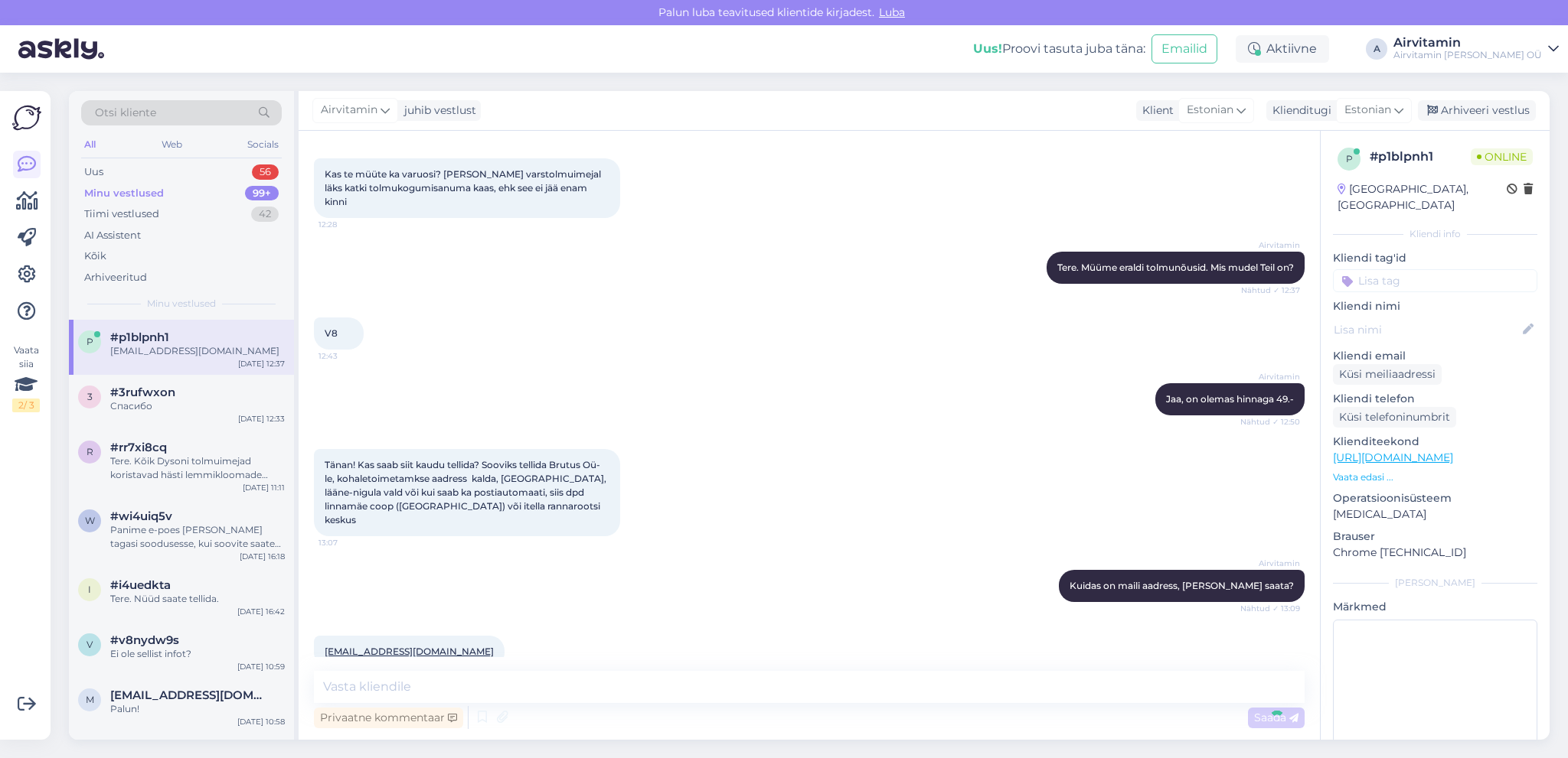
scroll to position [199, 0]
